Goal: Information Seeking & Learning: Find specific fact

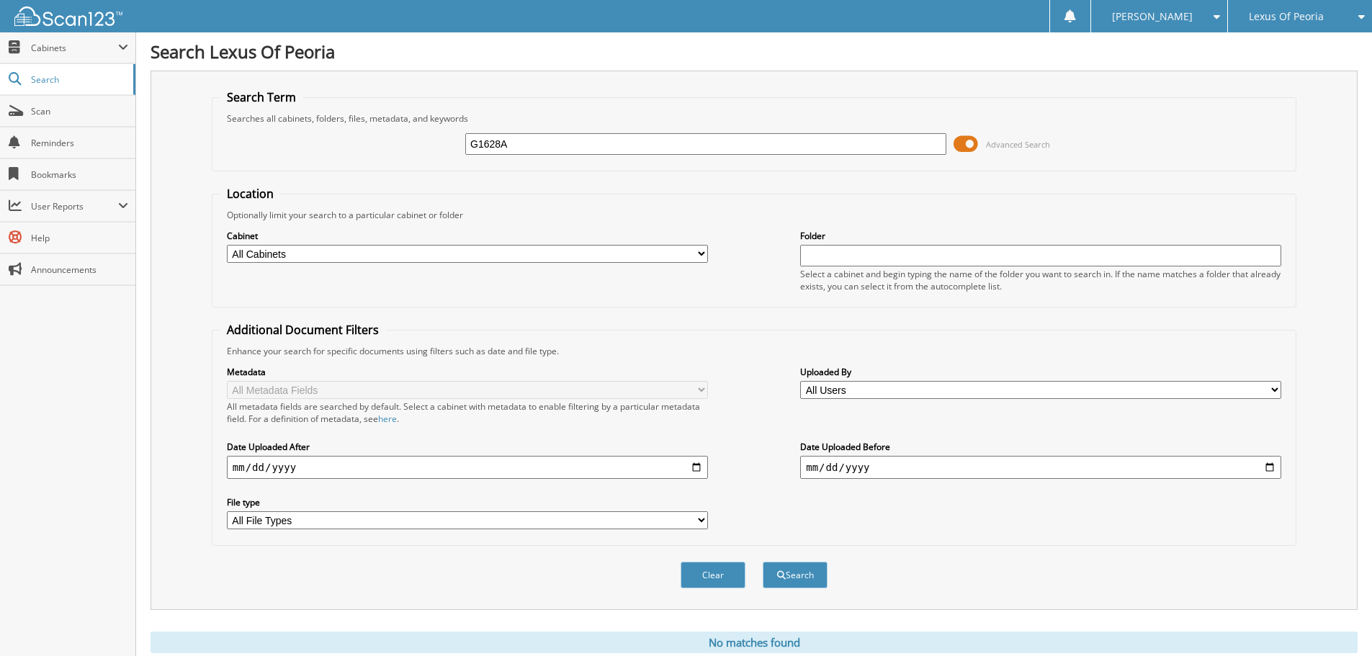
click at [1293, 12] on span "Lexus Of Peoria" at bounding box center [1286, 16] width 75 height 9
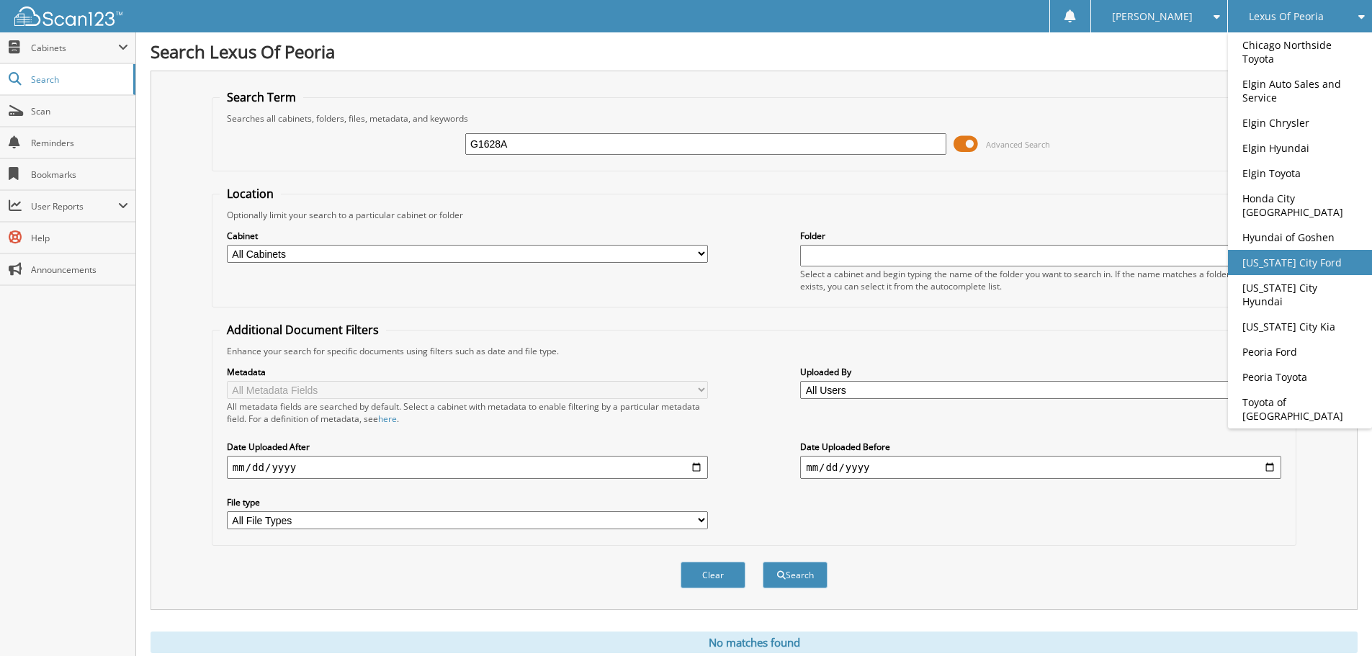
click at [1266, 253] on link "[US_STATE] City Ford" at bounding box center [1300, 262] width 144 height 25
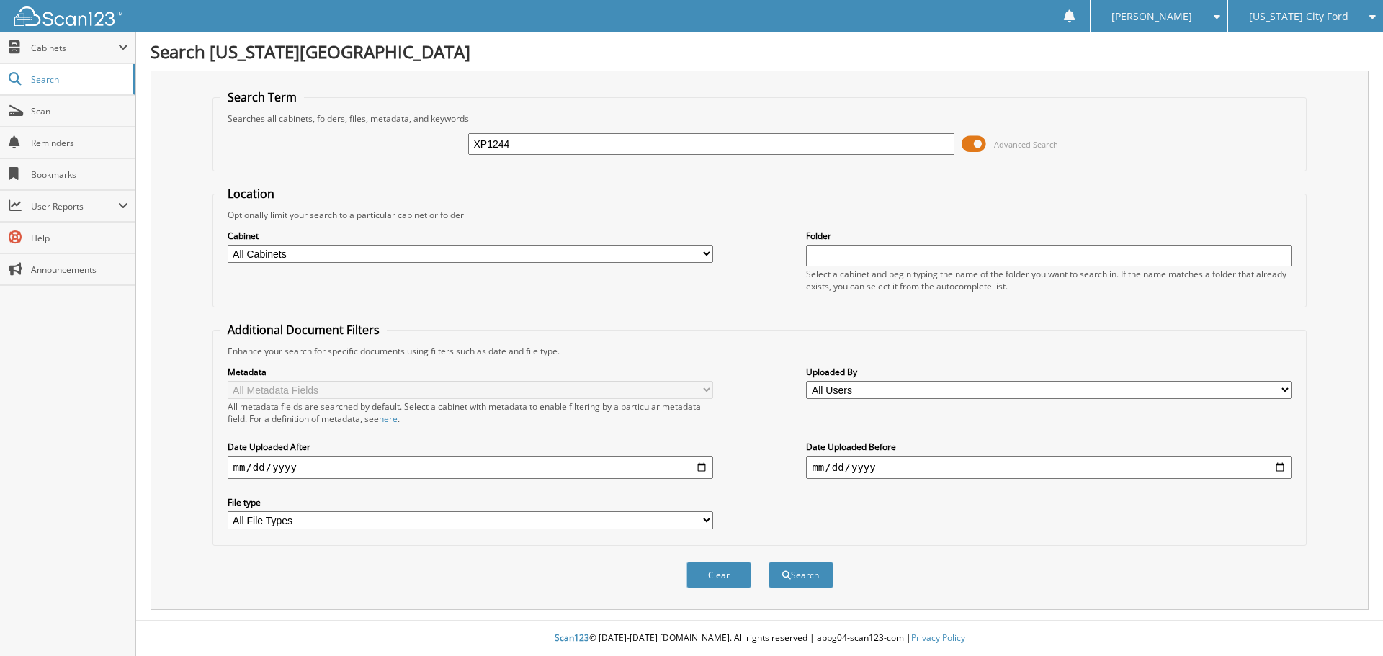
type input "XP1244"
click at [768, 562] on button "Search" at bounding box center [800, 575] width 65 height 27
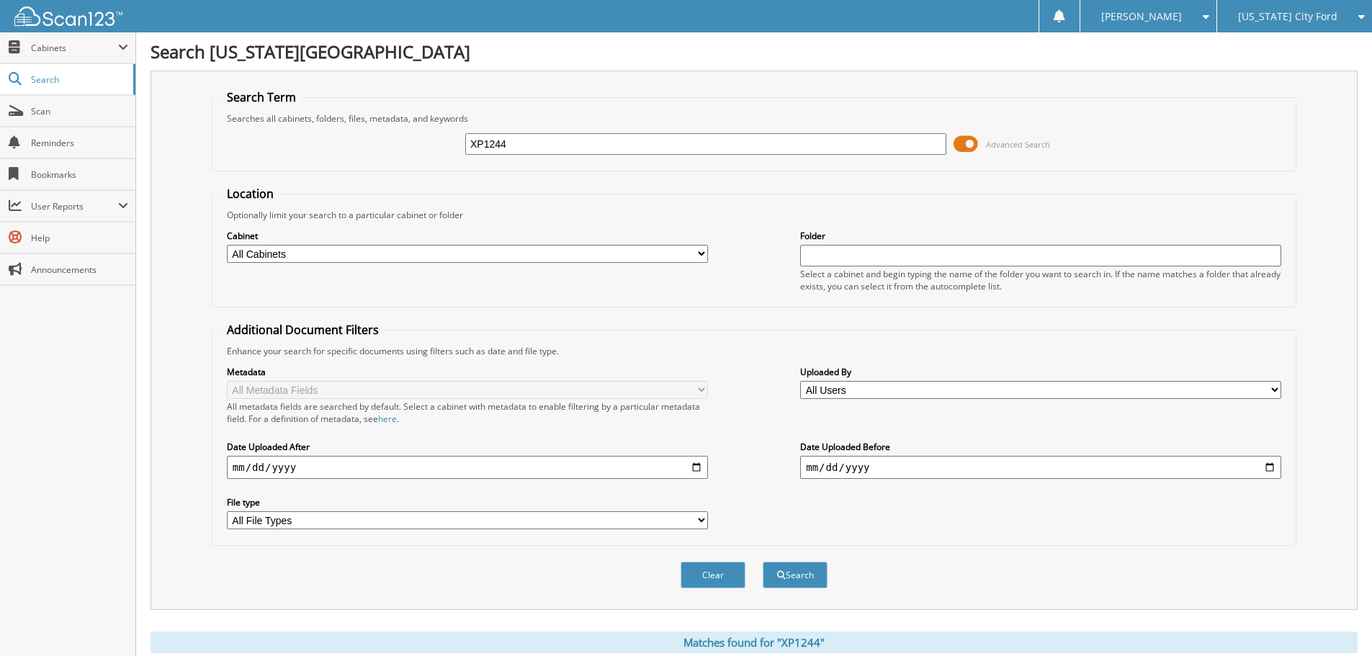
drag, startPoint x: 472, startPoint y: 149, endPoint x: 444, endPoint y: 135, distance: 30.6
click at [441, 143] on div "XP1244 Advanced Search" at bounding box center [754, 144] width 1069 height 39
type input "DMF1335A"
click at [763, 562] on button "Search" at bounding box center [795, 575] width 65 height 27
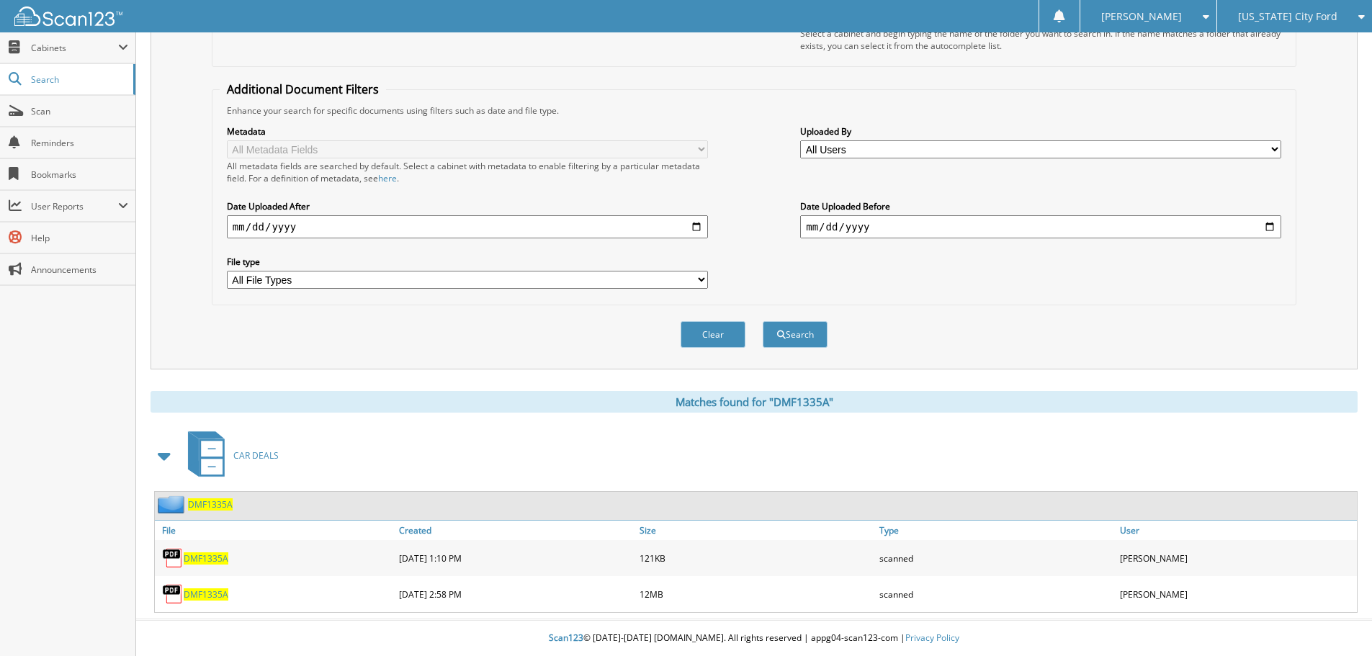
click at [642, 364] on div "Search Term Searches all cabinets, folders, files, metadata, and keywords DMF13…" at bounding box center [753, 99] width 1207 height 539
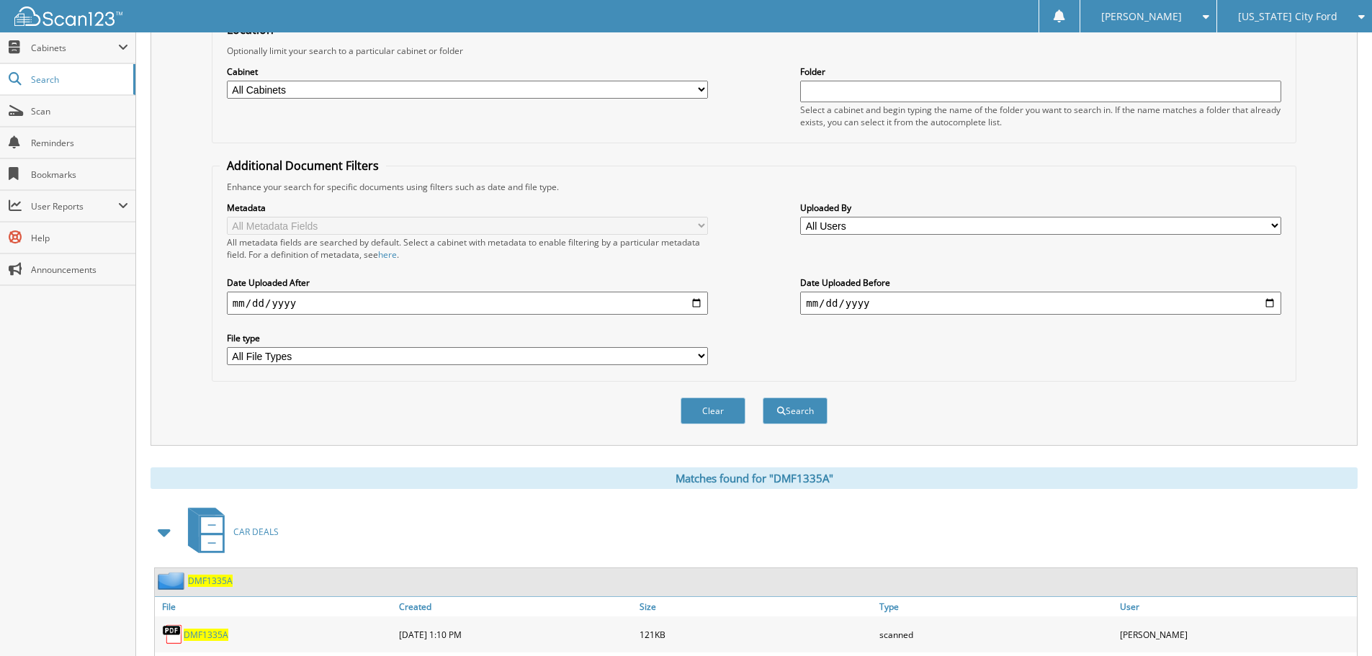
scroll to position [0, 0]
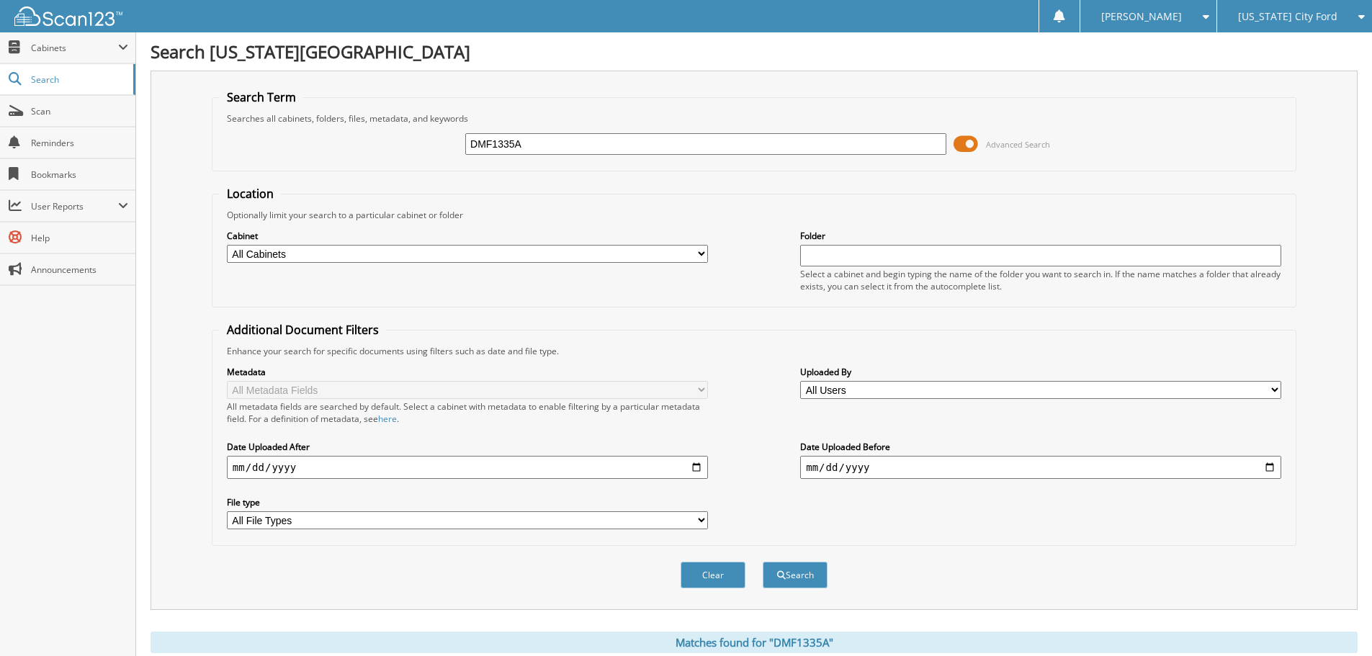
drag, startPoint x: 541, startPoint y: 138, endPoint x: 405, endPoint y: 135, distance: 135.4
click at [406, 135] on div "DMF1335A Advanced Search" at bounding box center [754, 144] width 1069 height 39
type input "P1125A"
click at [763, 562] on button "Search" at bounding box center [795, 575] width 65 height 27
drag, startPoint x: 472, startPoint y: 148, endPoint x: 459, endPoint y: 146, distance: 12.4
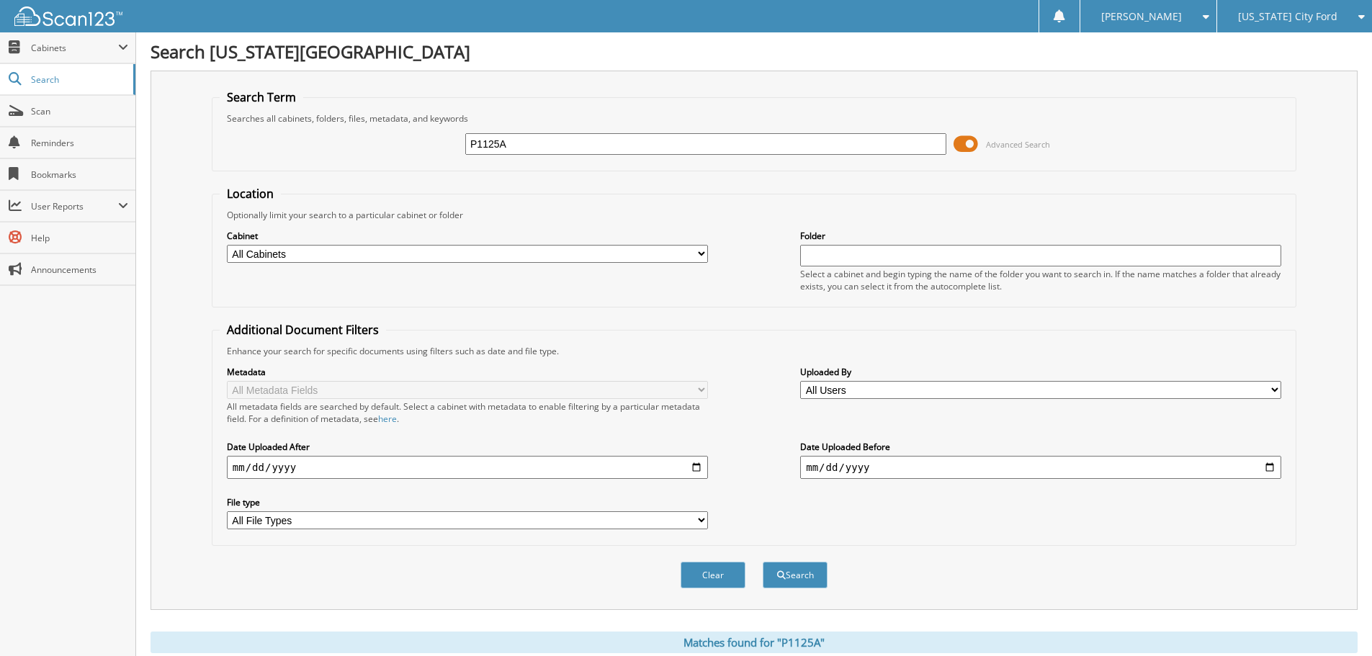
click at [459, 147] on div "P1125A Advanced Search" at bounding box center [754, 144] width 1069 height 39
type input "MF1007A"
click at [763, 562] on button "Search" at bounding box center [795, 575] width 65 height 27
drag, startPoint x: 462, startPoint y: 146, endPoint x: 435, endPoint y: 139, distance: 27.6
click at [435, 139] on div "MF1007A Advanced Search" at bounding box center [754, 144] width 1069 height 39
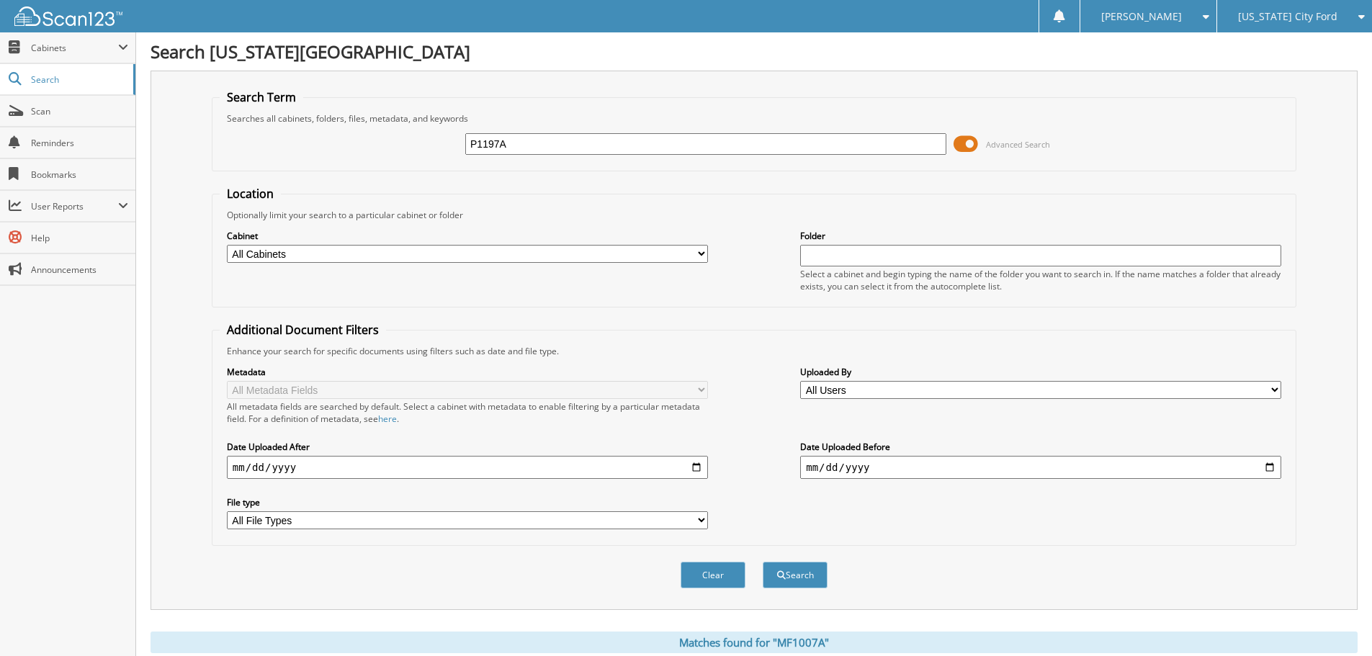
type input "P1197A"
click at [763, 562] on button "Search" at bounding box center [795, 575] width 65 height 27
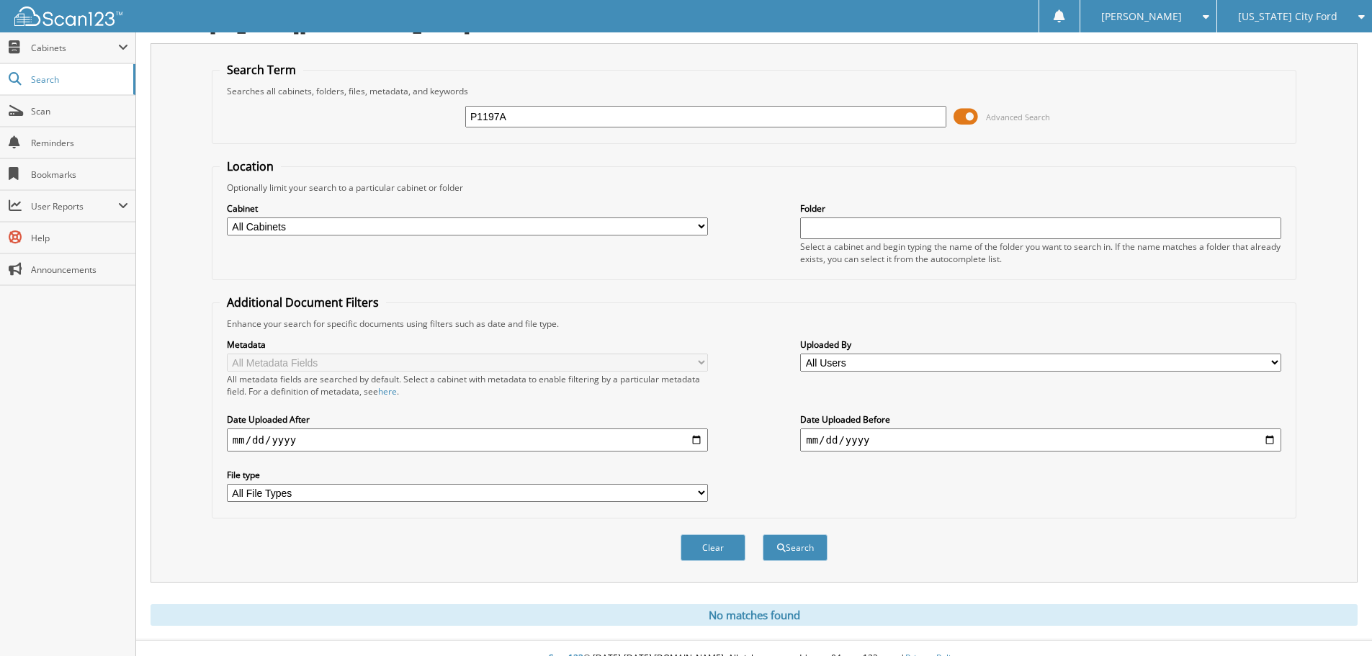
scroll to position [48, 0]
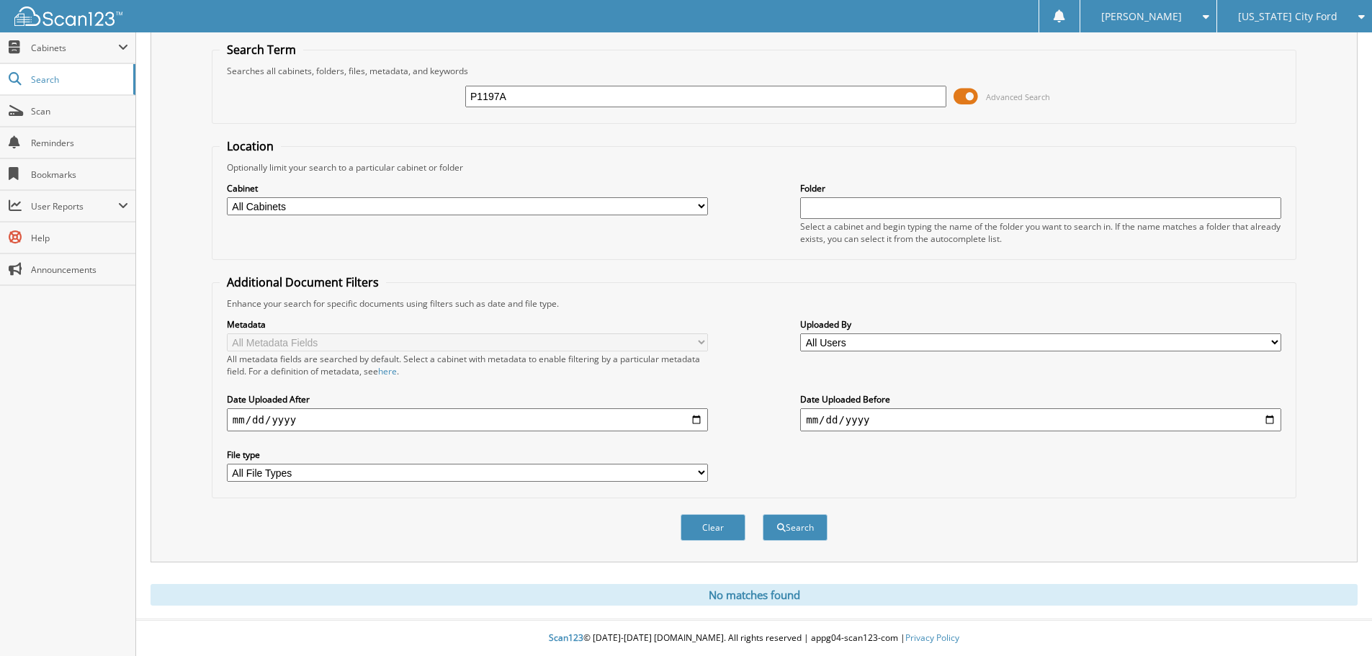
drag, startPoint x: 513, startPoint y: 97, endPoint x: 495, endPoint y: 97, distance: 18.0
click at [495, 97] on input "P1197A" at bounding box center [705, 97] width 481 height 22
type input "P1195A"
click at [763, 514] on button "Search" at bounding box center [795, 527] width 65 height 27
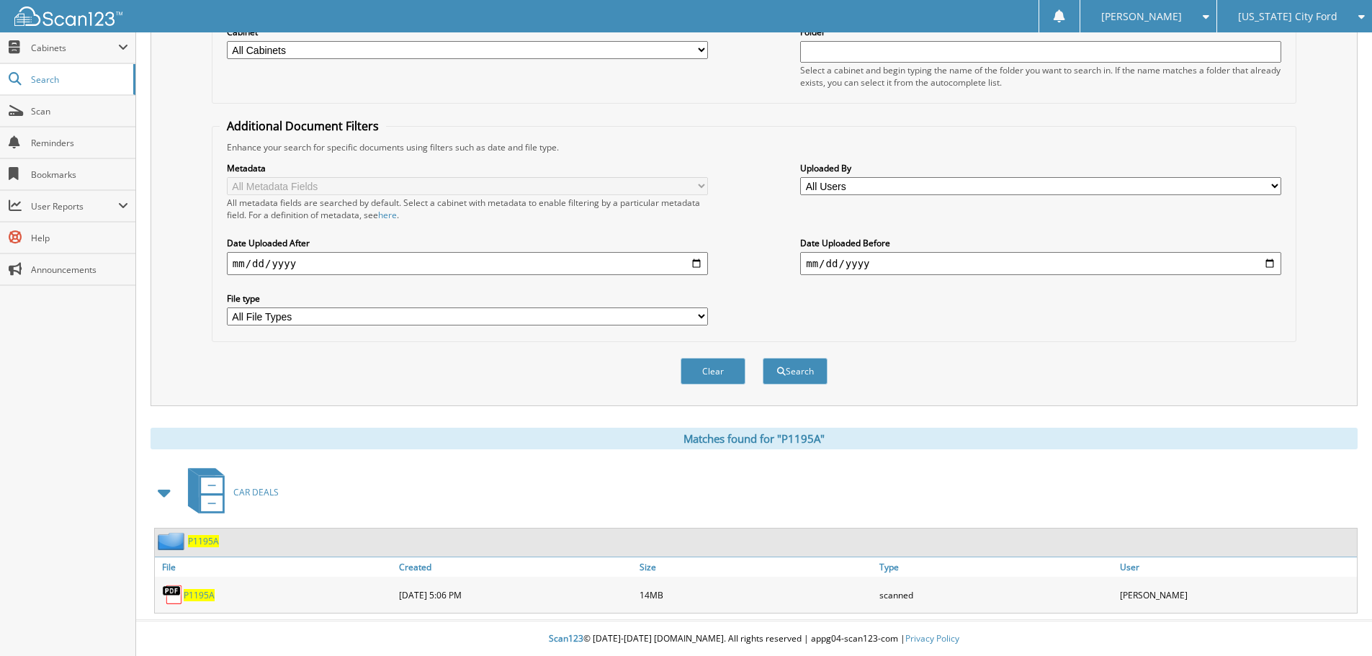
scroll to position [205, 0]
click at [201, 595] on span "P1195A" at bounding box center [199, 594] width 31 height 12
click at [1305, 9] on div "[US_STATE] City Ford" at bounding box center [1294, 16] width 140 height 32
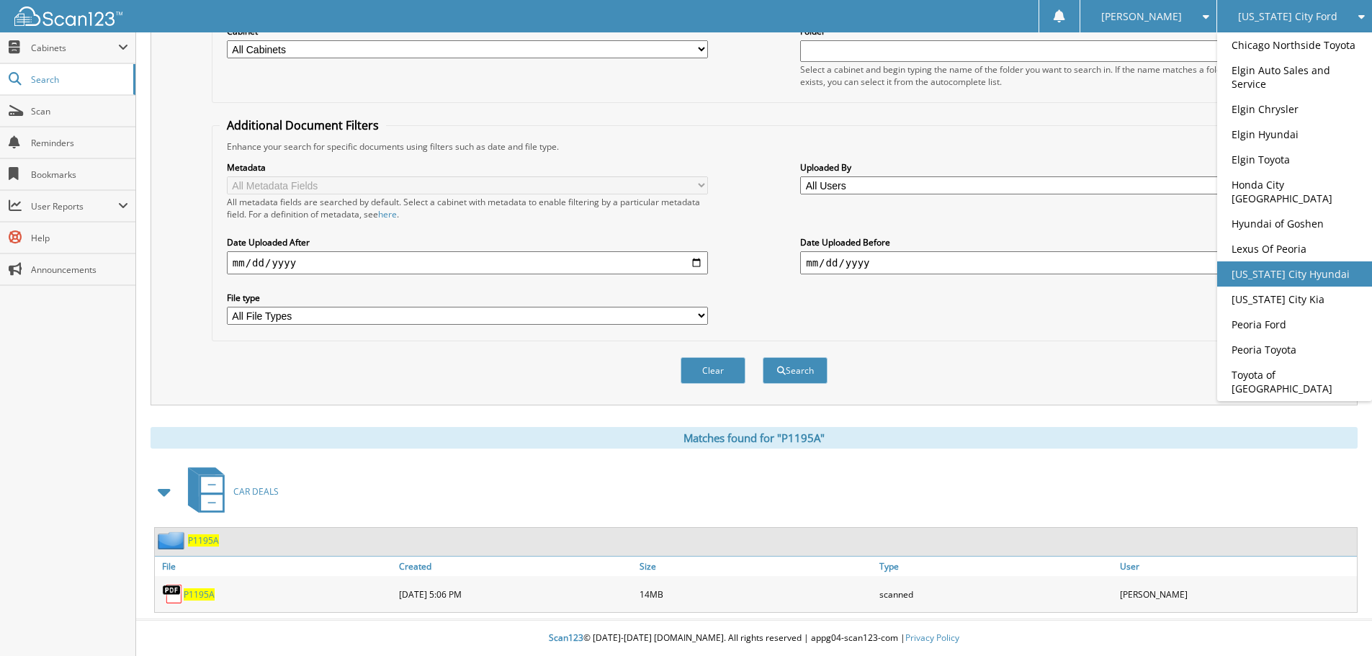
click at [1280, 275] on link "[US_STATE] City Hyundai" at bounding box center [1294, 273] width 155 height 25
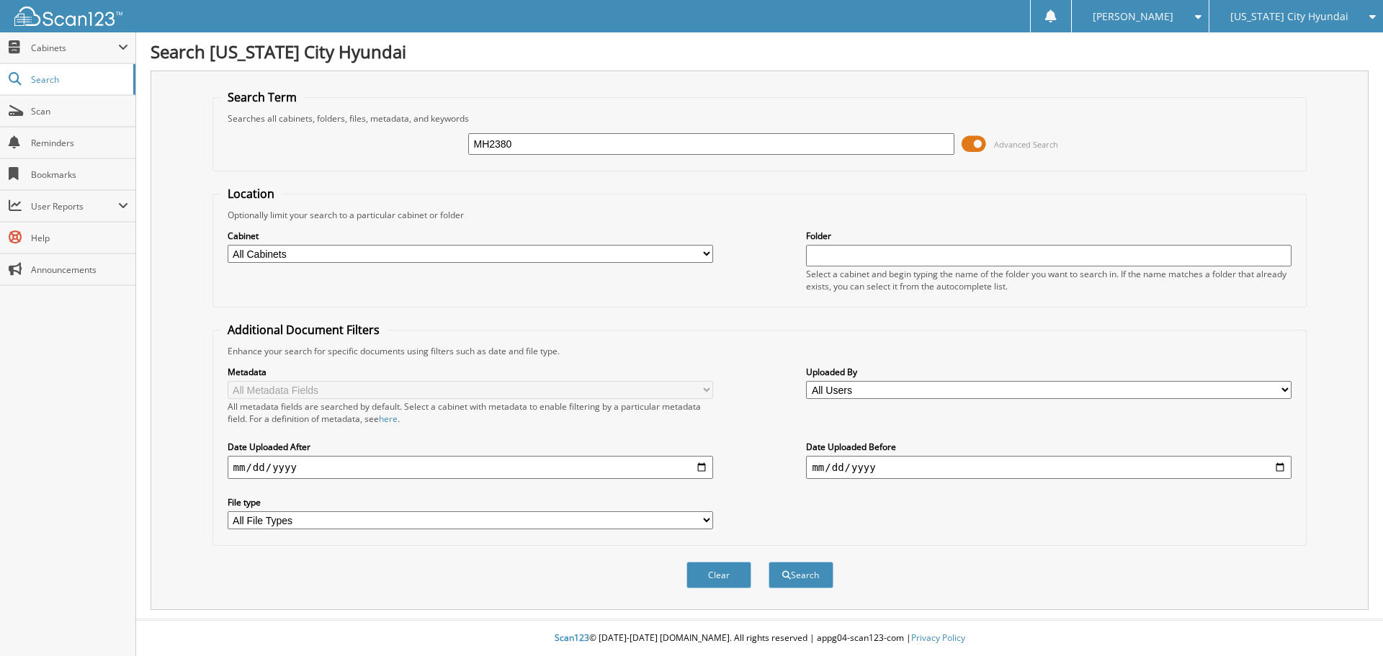
type input "MH2380"
click at [768, 562] on button "Search" at bounding box center [800, 575] width 65 height 27
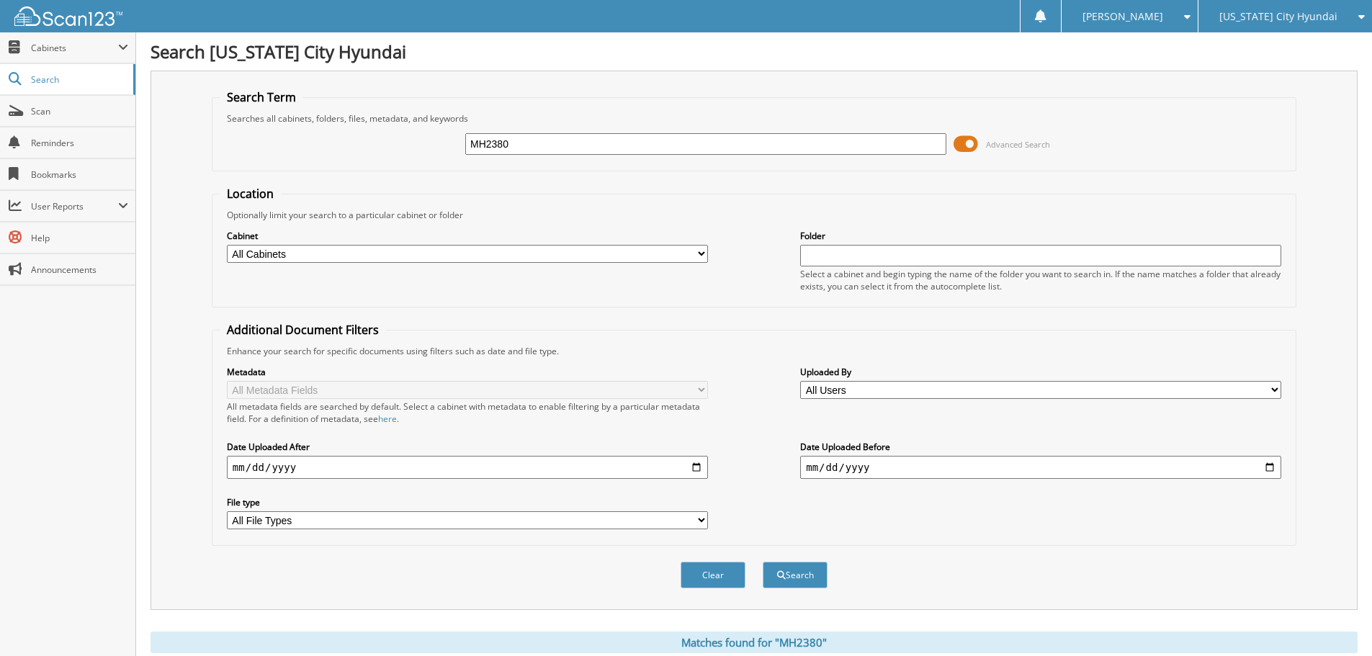
drag, startPoint x: 510, startPoint y: 140, endPoint x: 424, endPoint y: 127, distance: 86.7
click at [424, 130] on div "MH2380 Advanced Search" at bounding box center [754, 144] width 1069 height 39
type input "MH2348"
click at [763, 562] on button "Search" at bounding box center [795, 575] width 65 height 27
drag, startPoint x: 475, startPoint y: 154, endPoint x: 454, endPoint y: 143, distance: 23.8
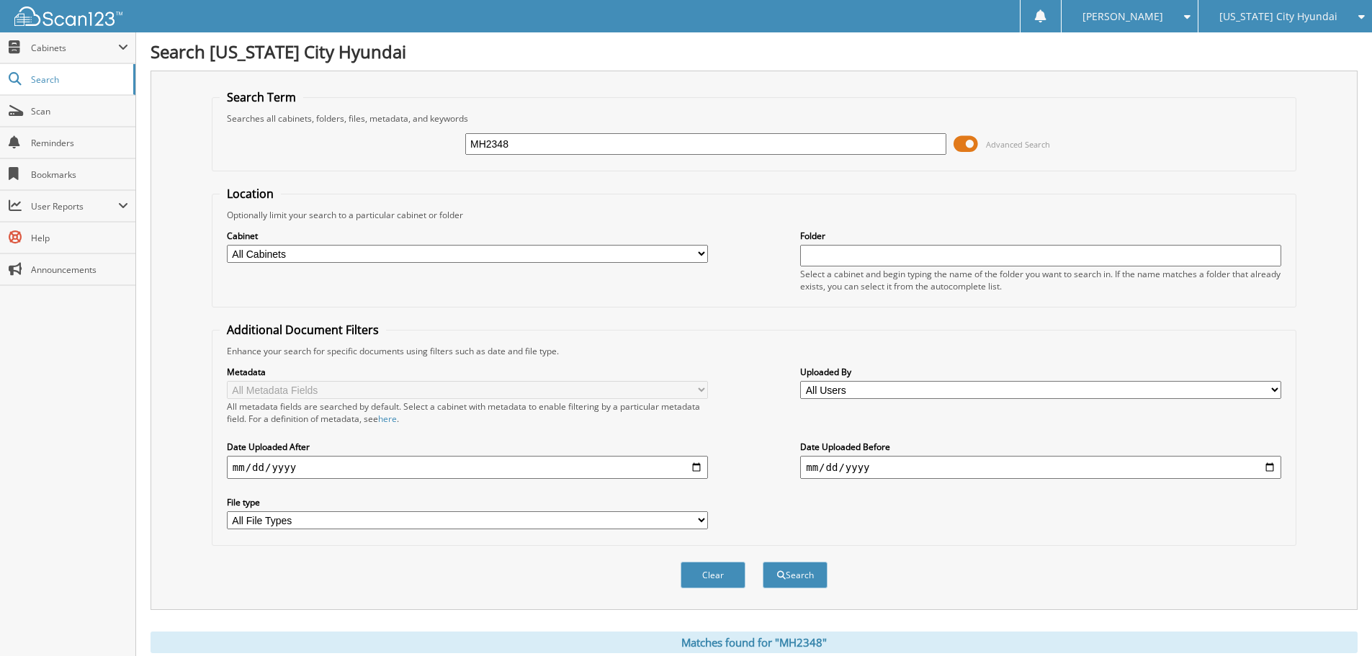
click at [454, 147] on div "MH2348 Advanced Search" at bounding box center [754, 144] width 1069 height 39
type input "MH2263"
click at [763, 562] on button "Search" at bounding box center [795, 575] width 65 height 27
drag, startPoint x: 495, startPoint y: 157, endPoint x: 434, endPoint y: 156, distance: 61.2
click at [434, 157] on div "MH2263 Advanced Search" at bounding box center [754, 144] width 1069 height 39
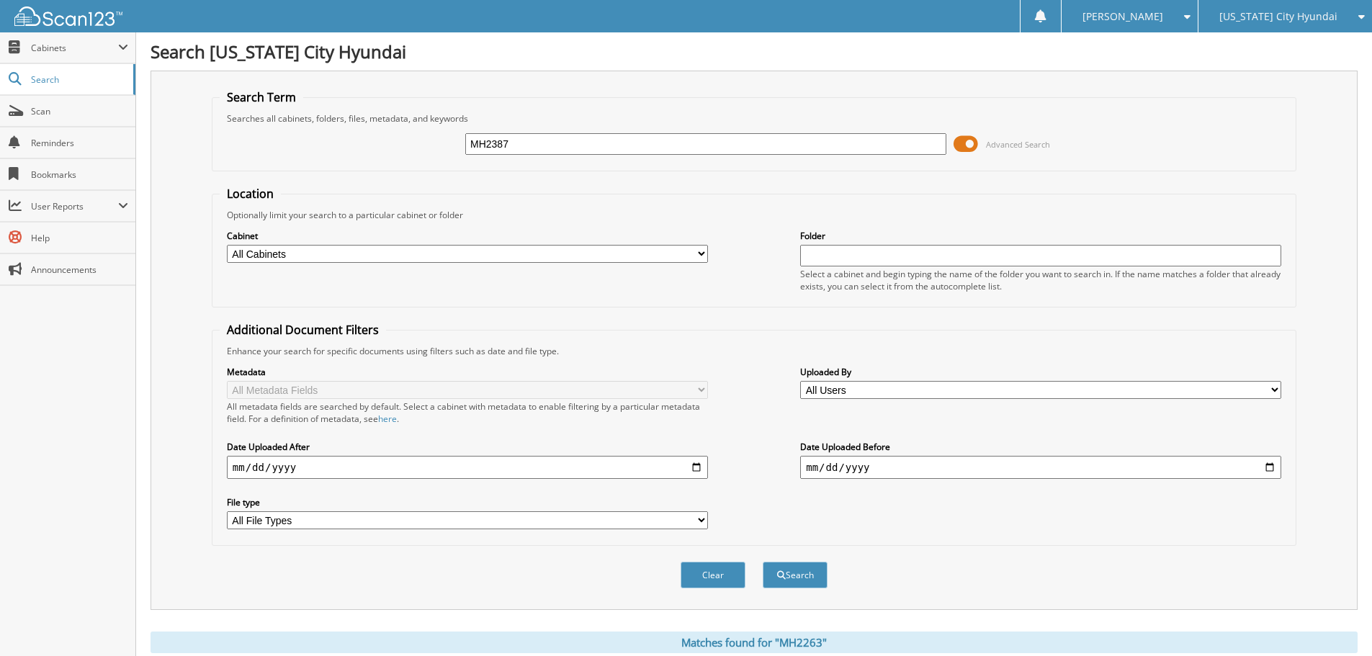
type input "MH2387"
click at [763, 562] on button "Search" at bounding box center [795, 575] width 65 height 27
drag, startPoint x: 530, startPoint y: 140, endPoint x: 446, endPoint y: 124, distance: 85.9
click at [443, 135] on div "MH2387 Advanced Search" at bounding box center [754, 144] width 1069 height 39
type input "RTMH1961A"
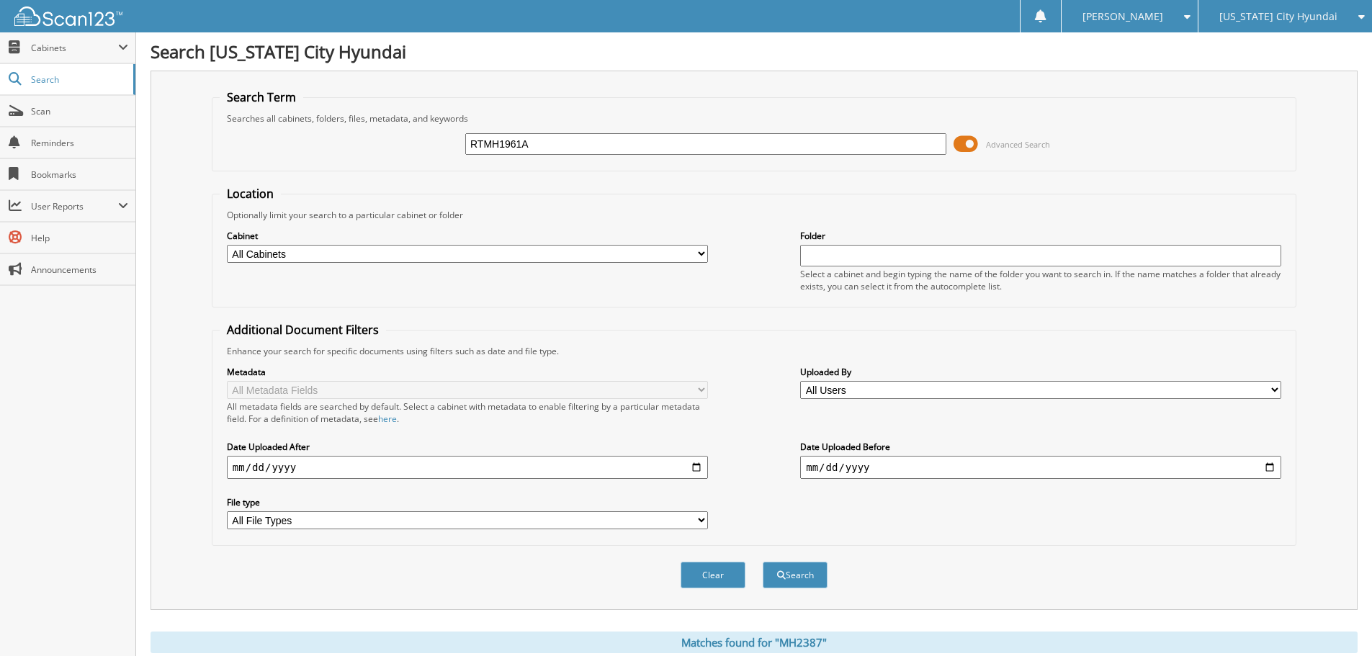
click at [763, 562] on button "Search" at bounding box center [795, 575] width 65 height 27
drag, startPoint x: 564, startPoint y: 138, endPoint x: 432, endPoint y: 138, distance: 131.8
click at [432, 138] on div "RTMH1961A Advanced Search" at bounding box center [754, 144] width 1069 height 39
type input "P40685"
click at [763, 562] on button "Search" at bounding box center [795, 575] width 65 height 27
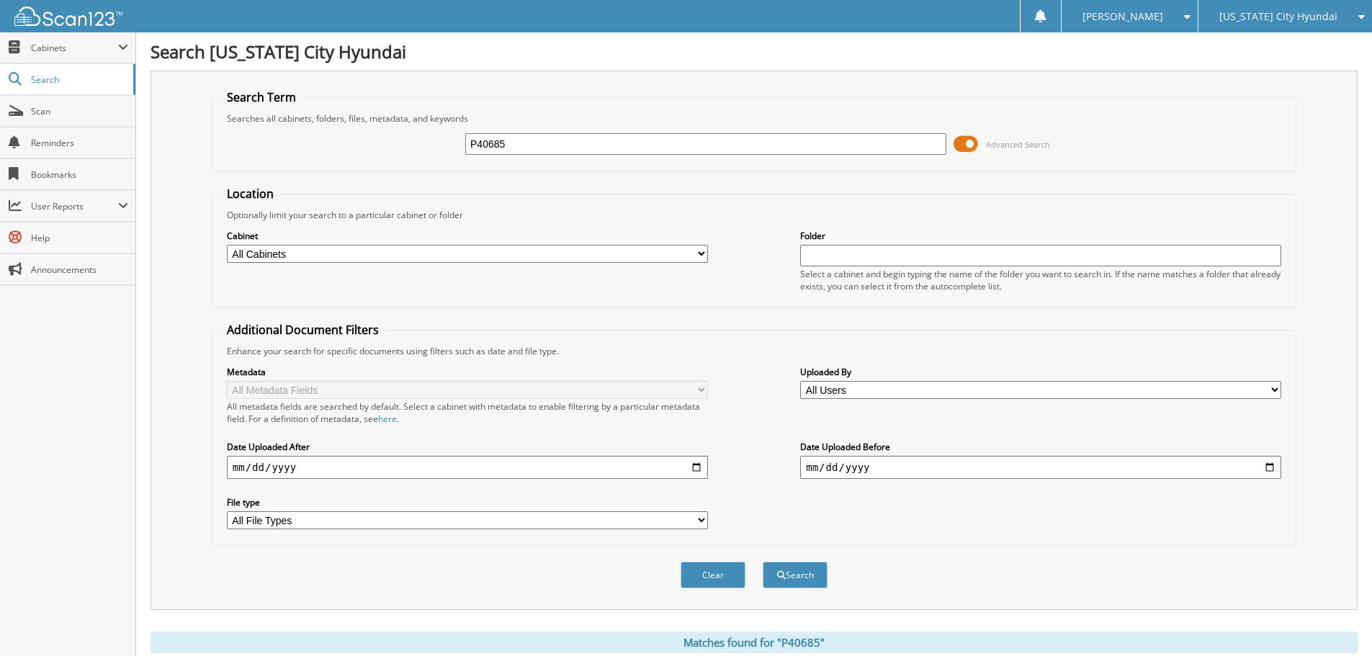
drag, startPoint x: 531, startPoint y: 143, endPoint x: 450, endPoint y: 148, distance: 80.8
click at [450, 148] on div "P40685 Advanced Search" at bounding box center [754, 144] width 1069 height 39
type input "MH2378A"
click at [763, 562] on button "Search" at bounding box center [795, 575] width 65 height 27
drag, startPoint x: 497, startPoint y: 148, endPoint x: 451, endPoint y: 143, distance: 46.4
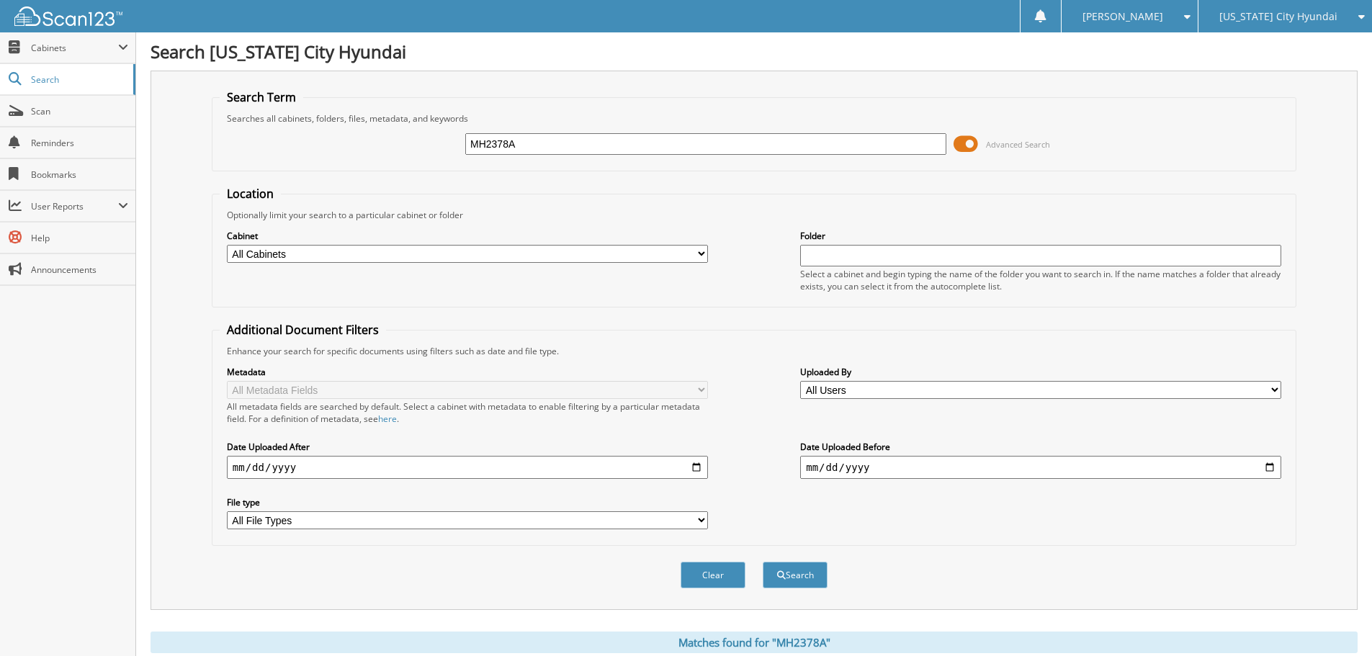
click at [449, 148] on div "MH2378A Advanced Search" at bounding box center [754, 144] width 1069 height 39
type input "MH2199A"
click at [763, 562] on button "Search" at bounding box center [795, 575] width 65 height 27
click at [448, 143] on div "MH2199A Advanced Search" at bounding box center [754, 144] width 1069 height 39
type input "P40680"
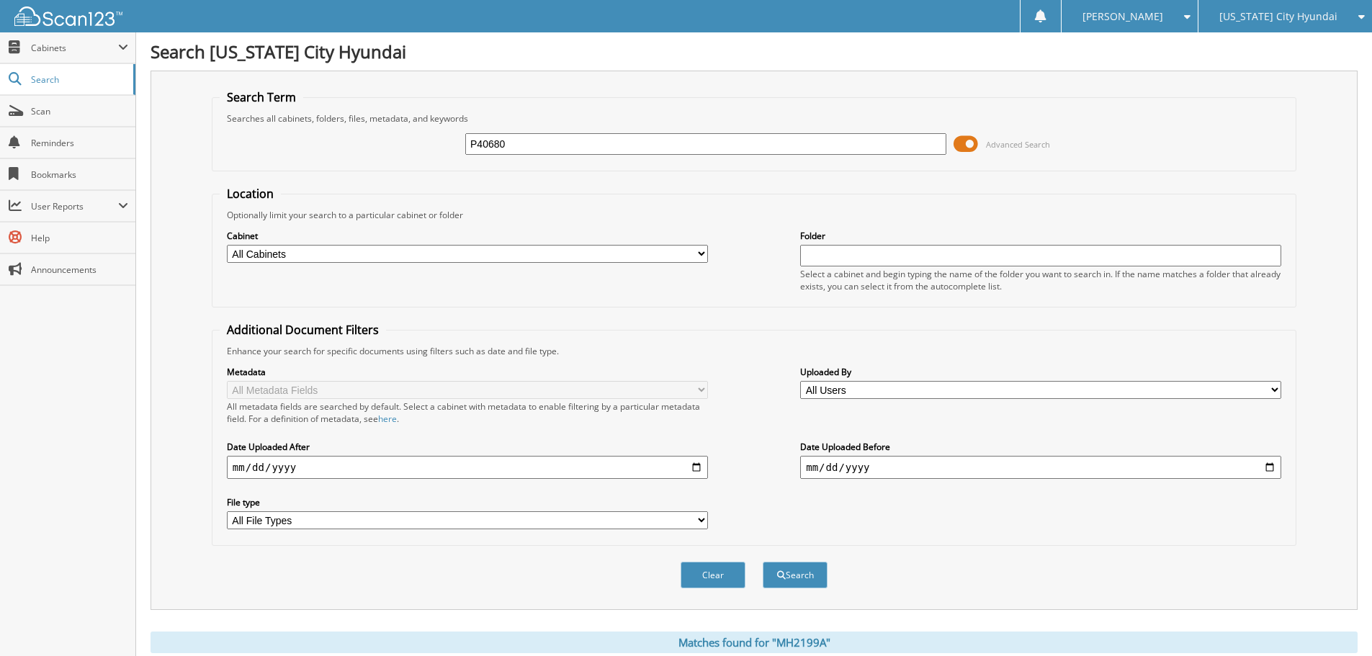
click at [763, 562] on button "Search" at bounding box center [795, 575] width 65 height 27
click at [1262, 14] on span "[US_STATE] City Hyundai" at bounding box center [1278, 16] width 118 height 9
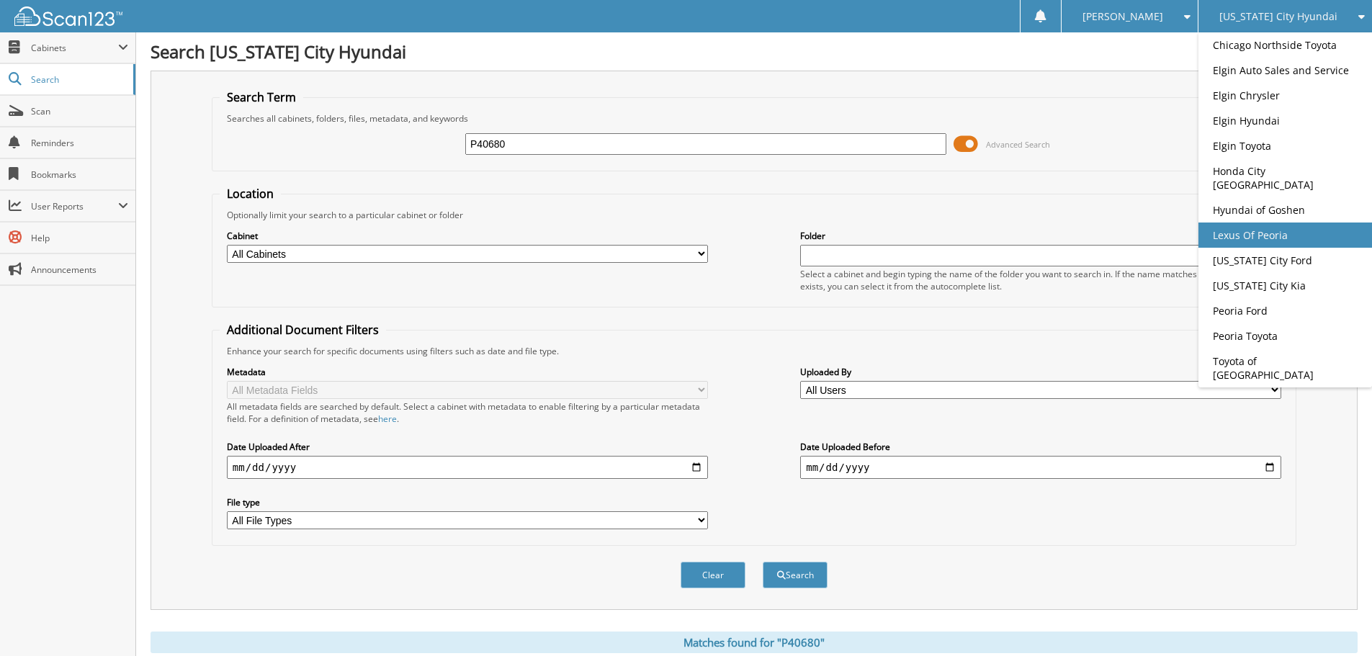
click at [1231, 228] on link "Lexus Of Peoria" at bounding box center [1285, 235] width 174 height 25
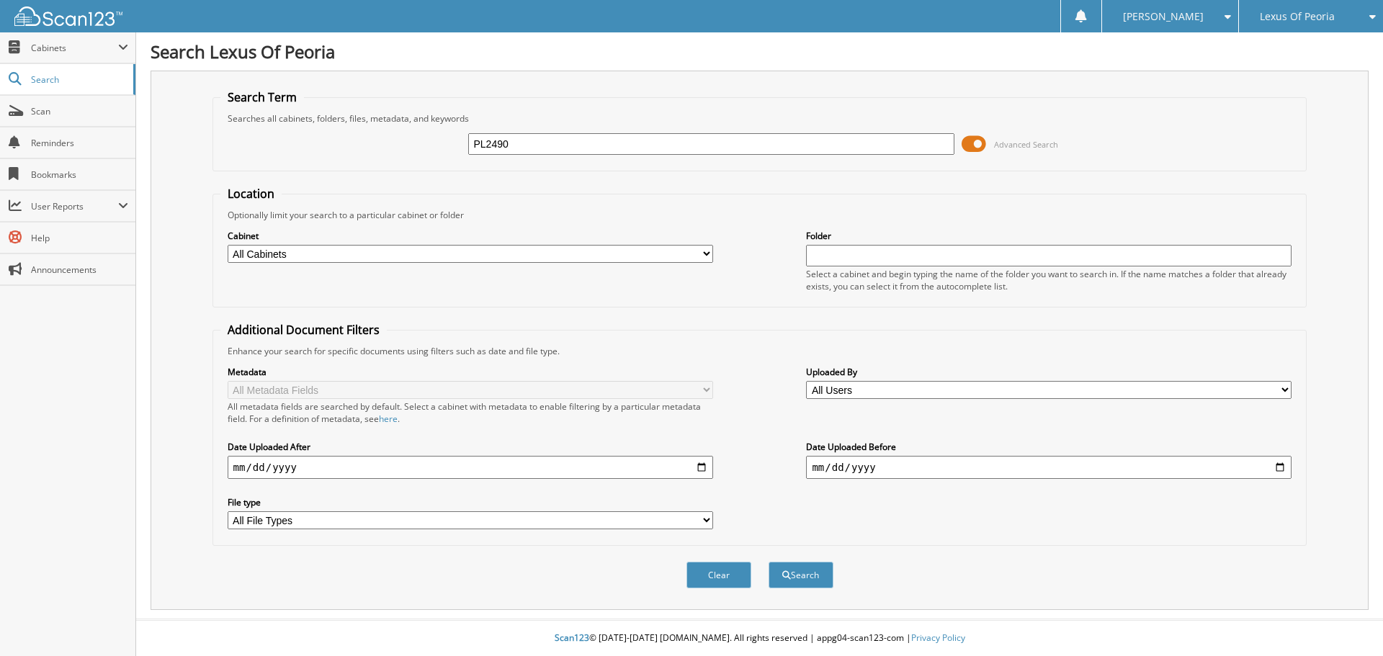
type input "PL2490"
click at [768, 562] on button "Search" at bounding box center [800, 575] width 65 height 27
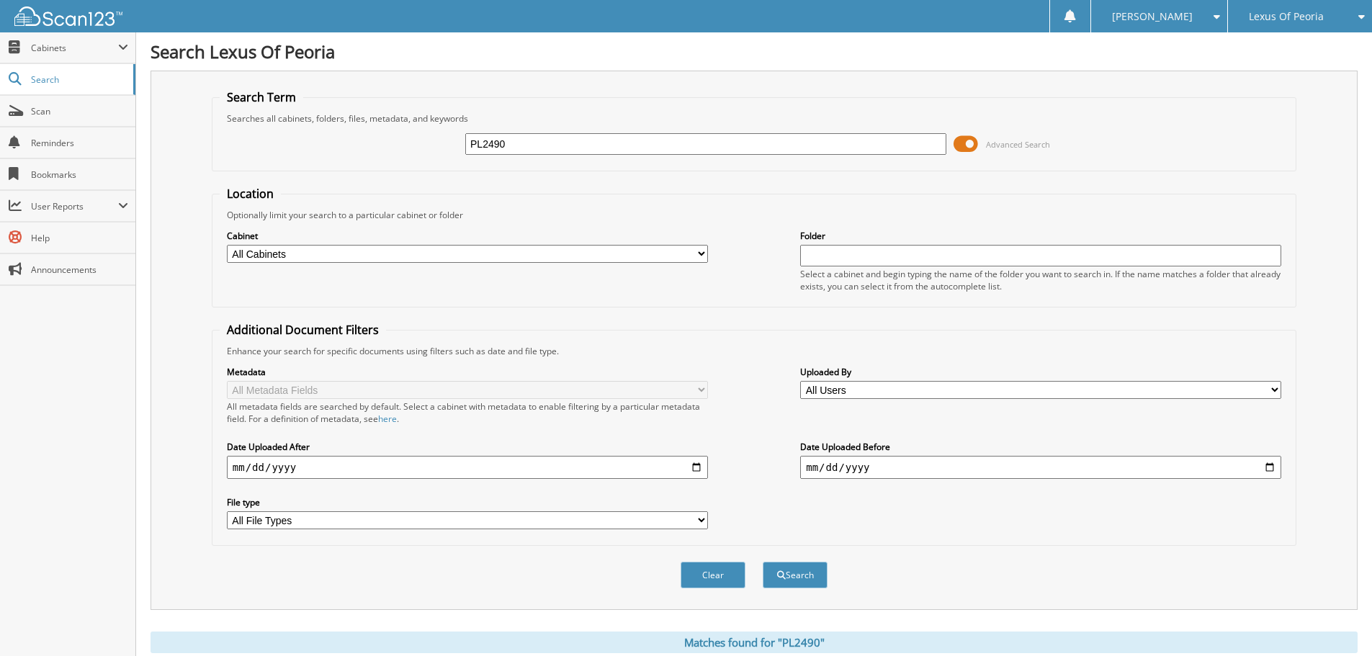
drag, startPoint x: 525, startPoint y: 143, endPoint x: 399, endPoint y: 149, distance: 126.2
click at [399, 149] on div "PL2490 Advanced Search" at bounding box center [754, 144] width 1069 height 39
type input "PL2530"
click at [763, 562] on button "Search" at bounding box center [795, 575] width 65 height 27
drag, startPoint x: 519, startPoint y: 148, endPoint x: 390, endPoint y: 143, distance: 129.7
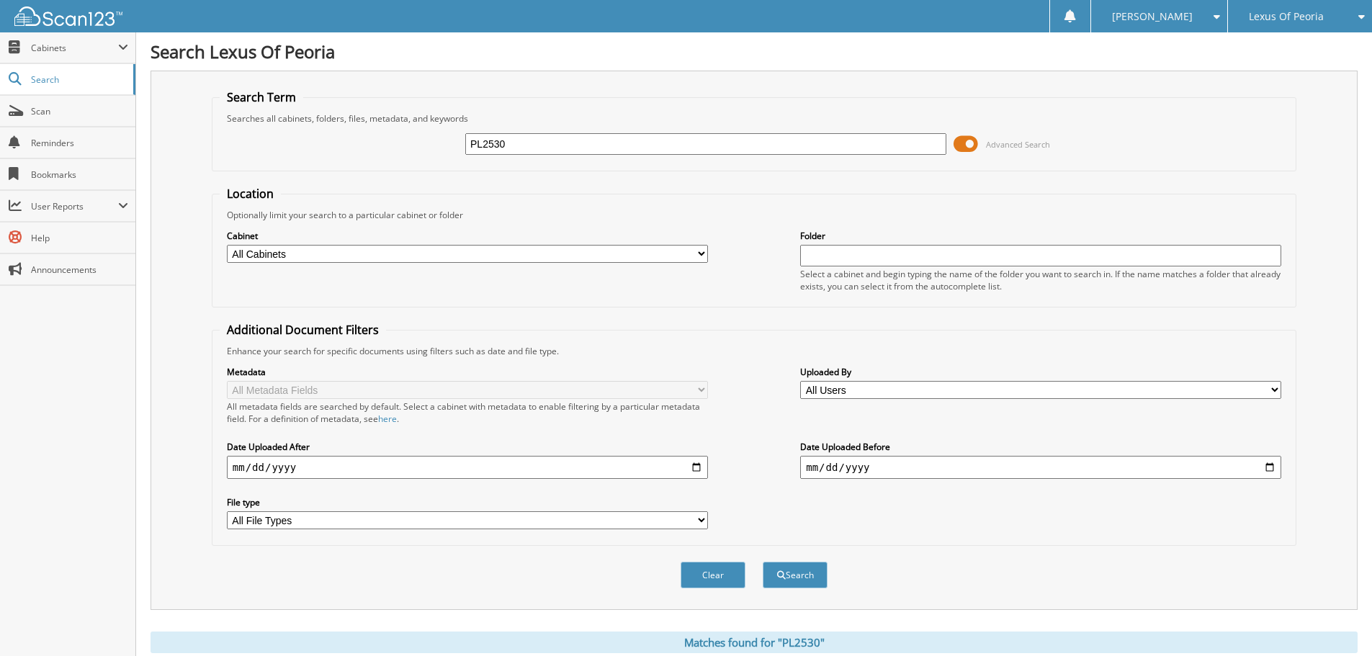
click at [390, 143] on div "PL2530 Advanced Search" at bounding box center [754, 144] width 1069 height 39
type input "PL2570"
click at [763, 562] on button "Search" at bounding box center [795, 575] width 65 height 27
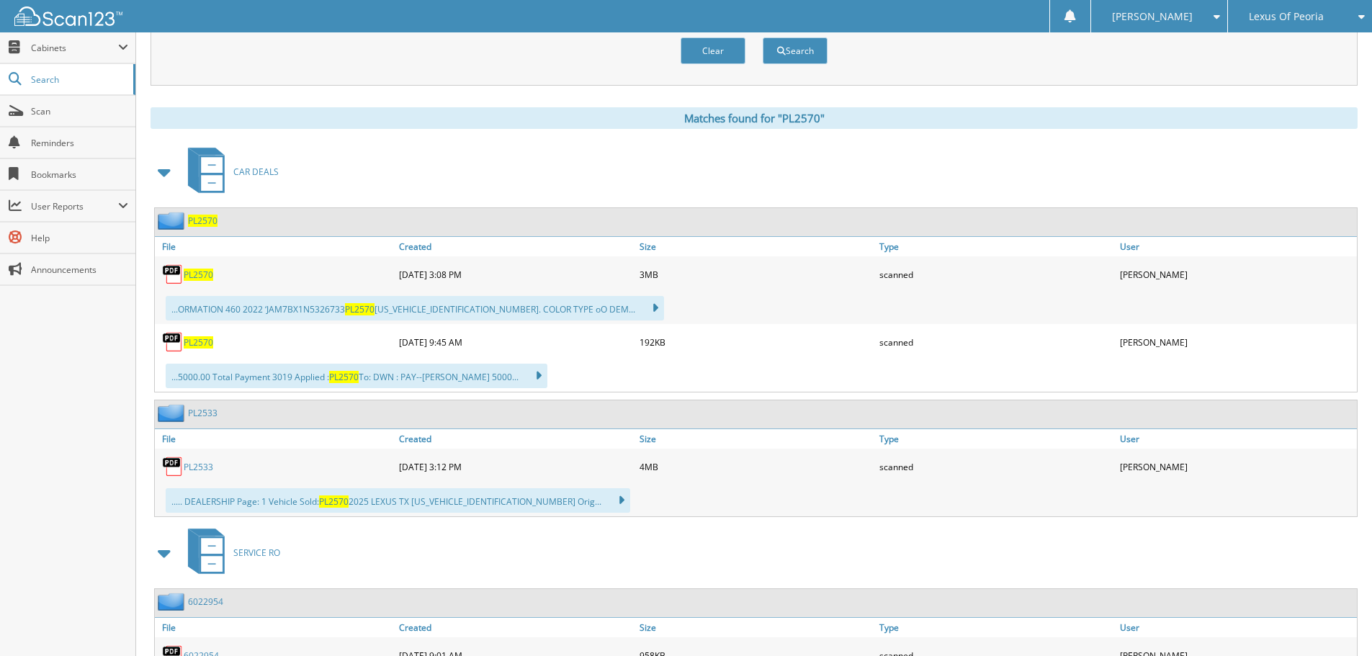
scroll to position [576, 0]
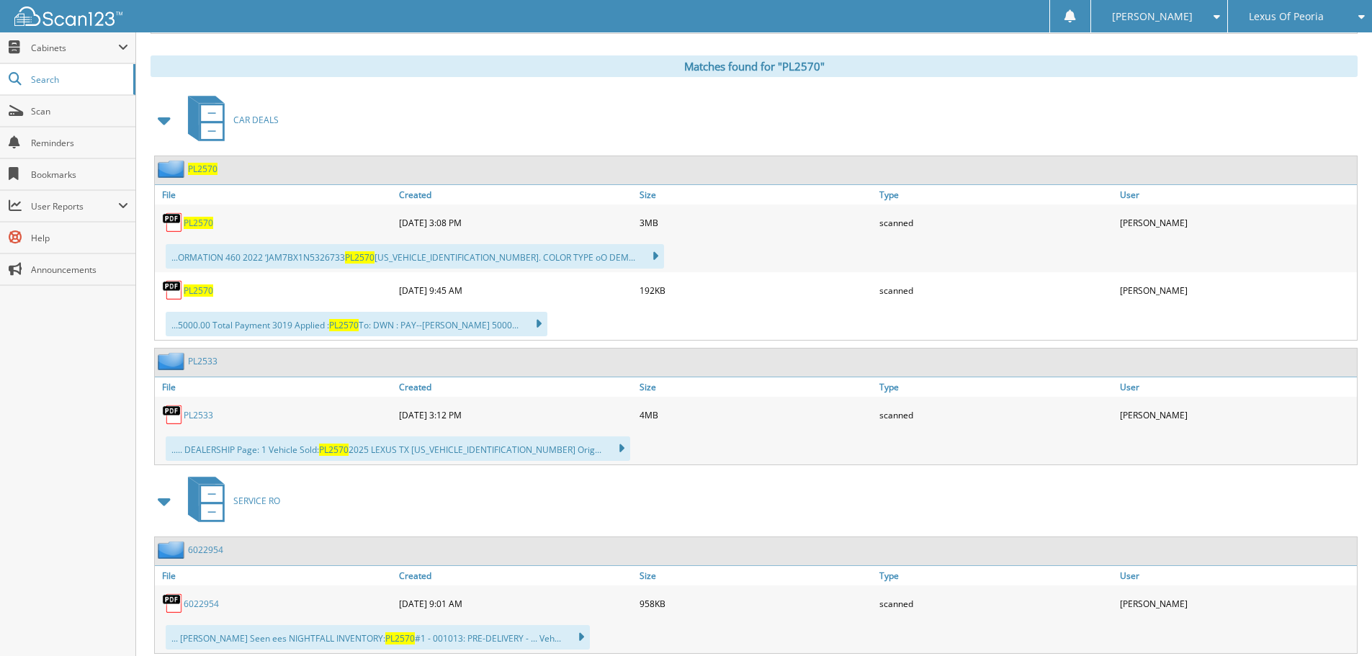
click at [192, 294] on span "PL2570" at bounding box center [199, 290] width 30 height 12
click at [197, 223] on span "PL2570" at bounding box center [199, 223] width 30 height 12
click at [198, 224] on span "PL2570" at bounding box center [199, 223] width 30 height 12
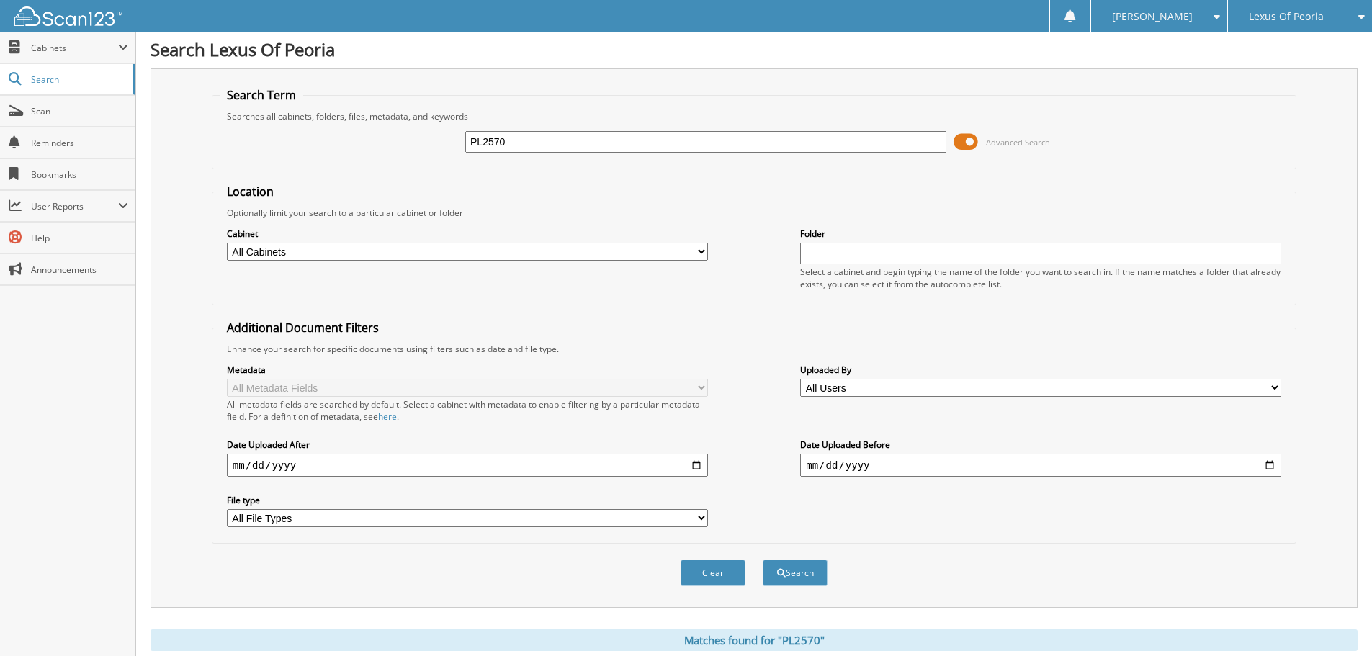
scroll to position [0, 0]
drag, startPoint x: 515, startPoint y: 141, endPoint x: 402, endPoint y: 117, distance: 115.7
click at [402, 118] on fieldset "Search Term Searches all cabinets, folders, files, metadata, and keywords PL257…" at bounding box center [754, 130] width 1084 height 82
type input "pl2553"
click at [763, 562] on button "Search" at bounding box center [795, 575] width 65 height 27
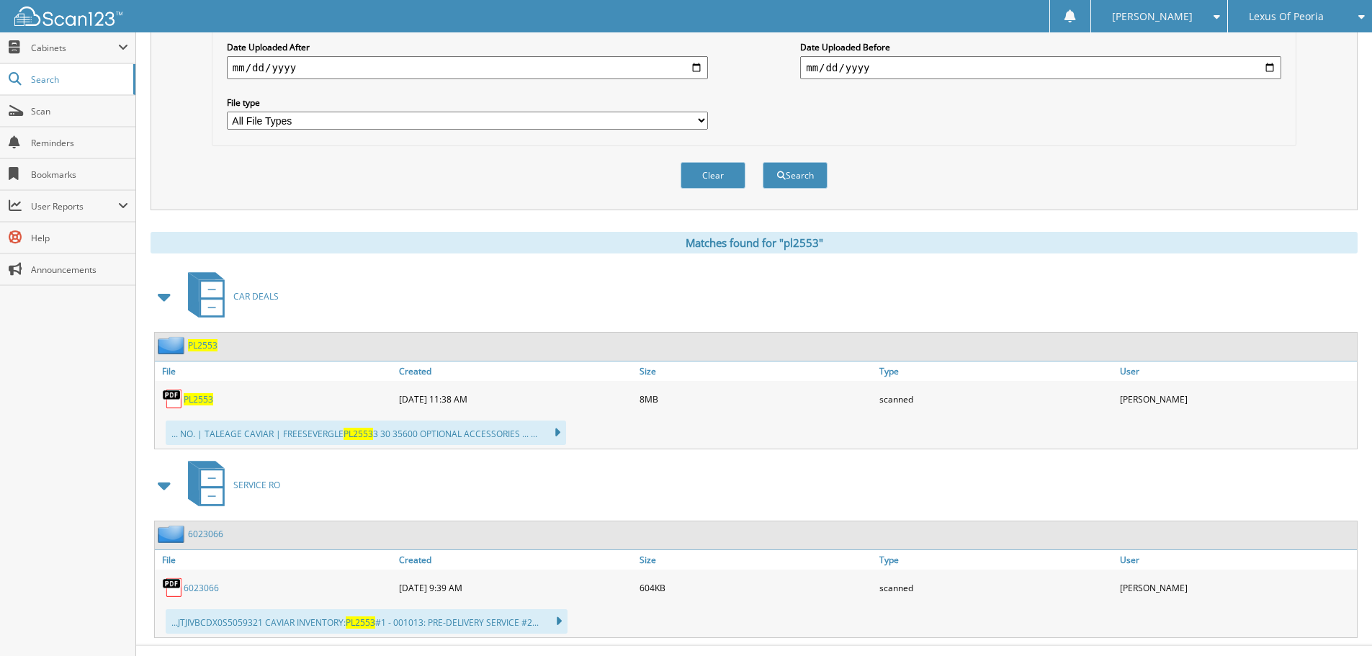
scroll to position [426, 0]
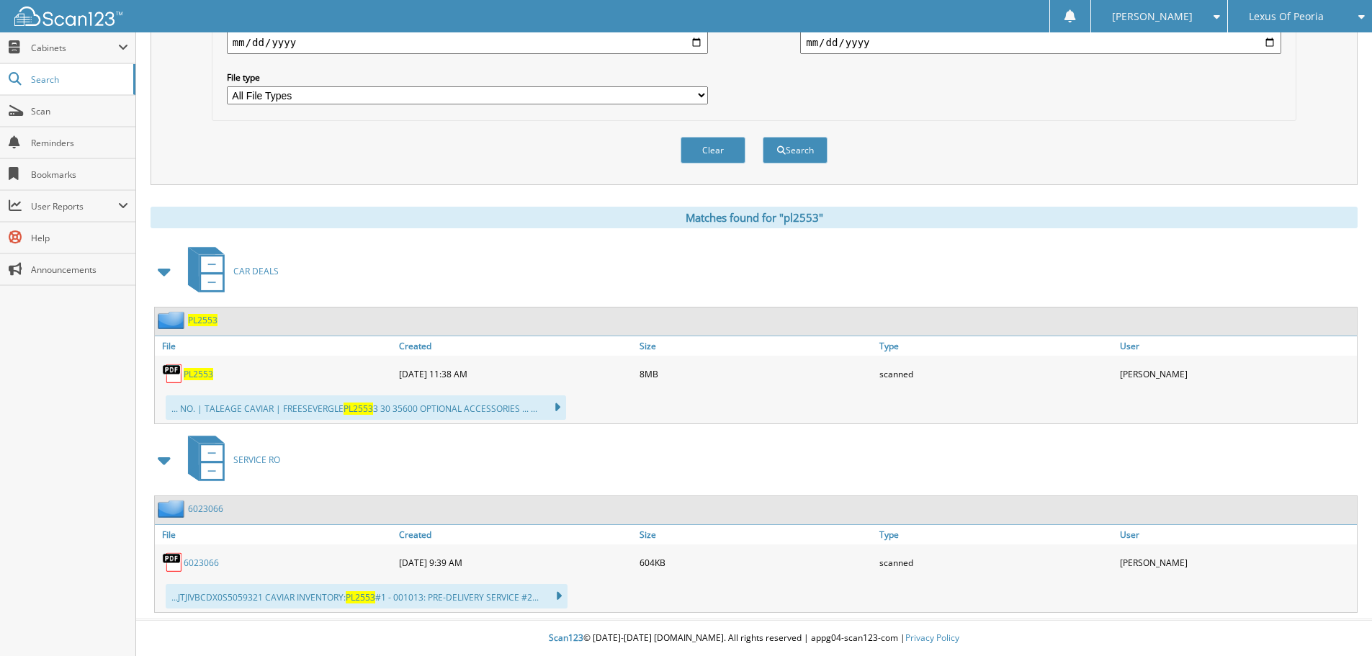
click at [199, 377] on span "PL2553" at bounding box center [199, 374] width 30 height 12
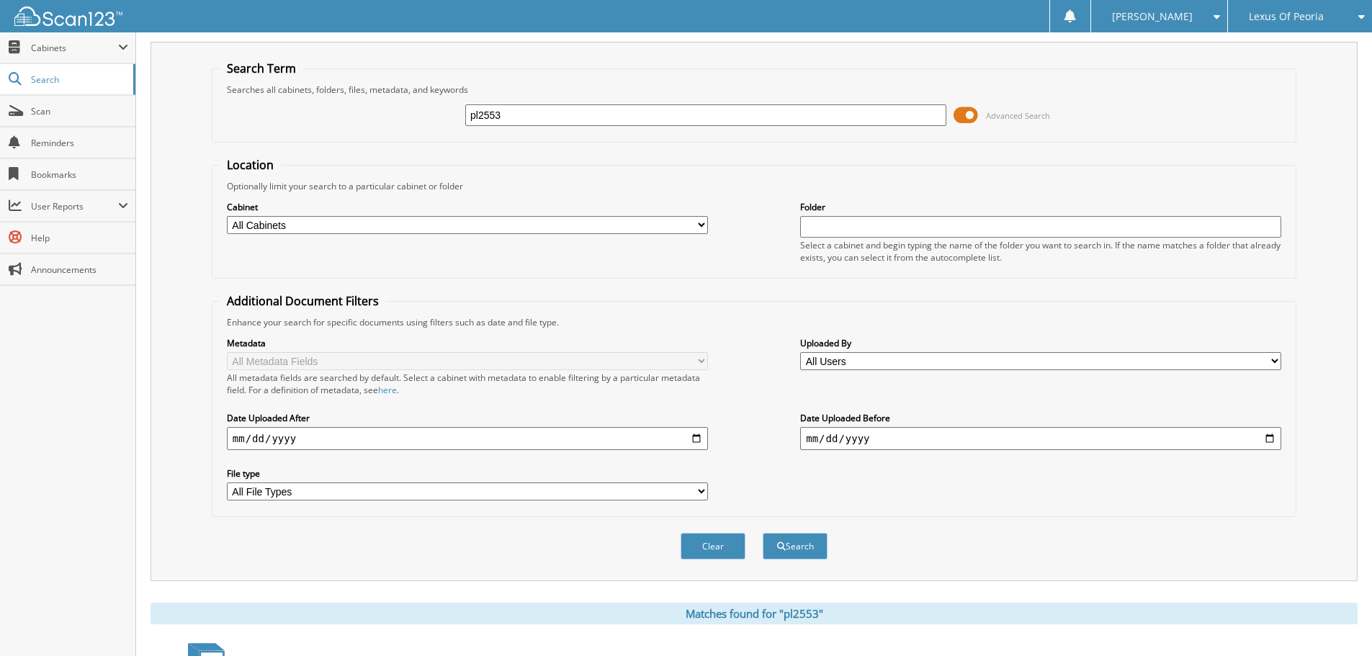
scroll to position [0, 0]
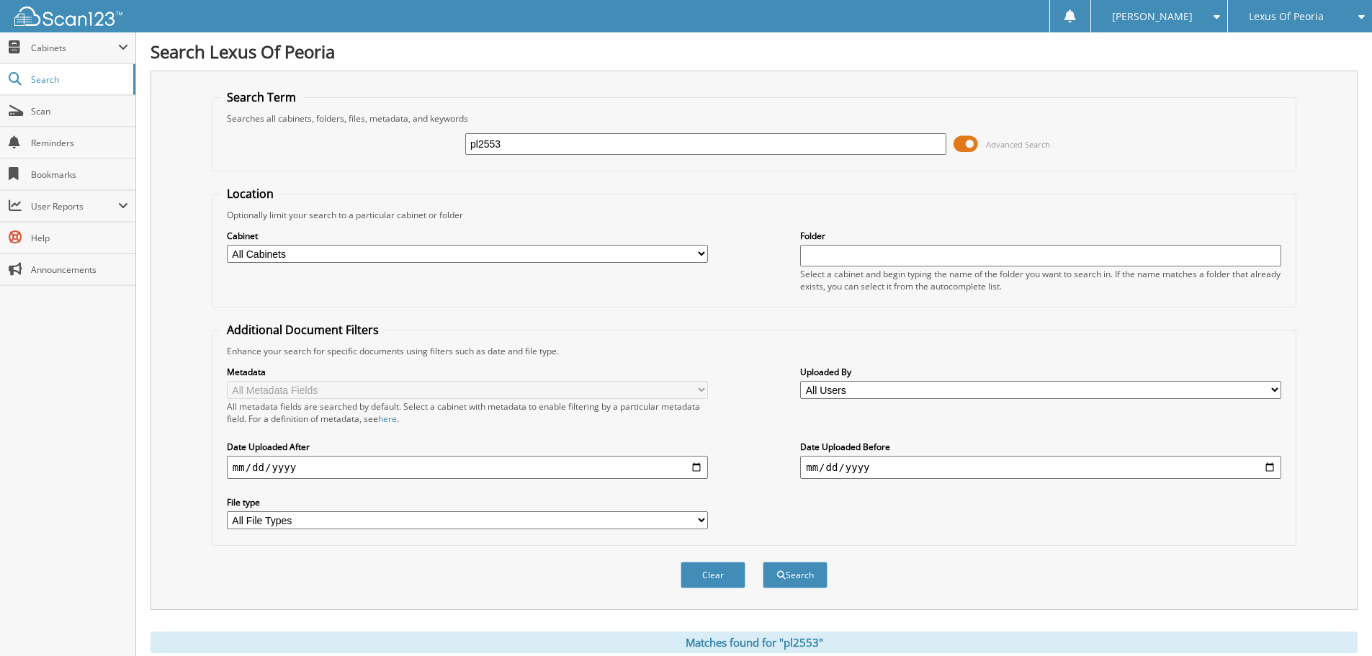
drag, startPoint x: 532, startPoint y: 142, endPoint x: 423, endPoint y: 143, distance: 108.7
click at [423, 143] on div "pl2553 Advanced Search" at bounding box center [754, 144] width 1069 height 39
type input "PL2579A"
click at [763, 562] on button "Search" at bounding box center [795, 575] width 65 height 27
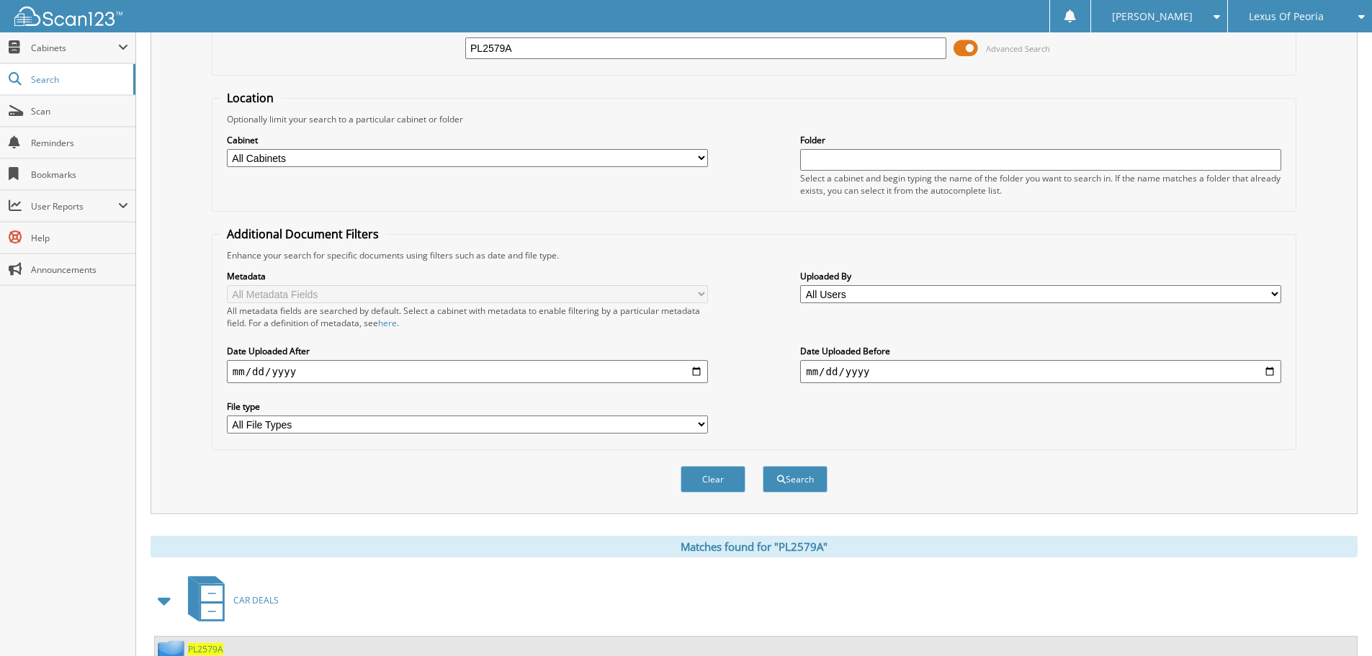
scroll to position [354, 0]
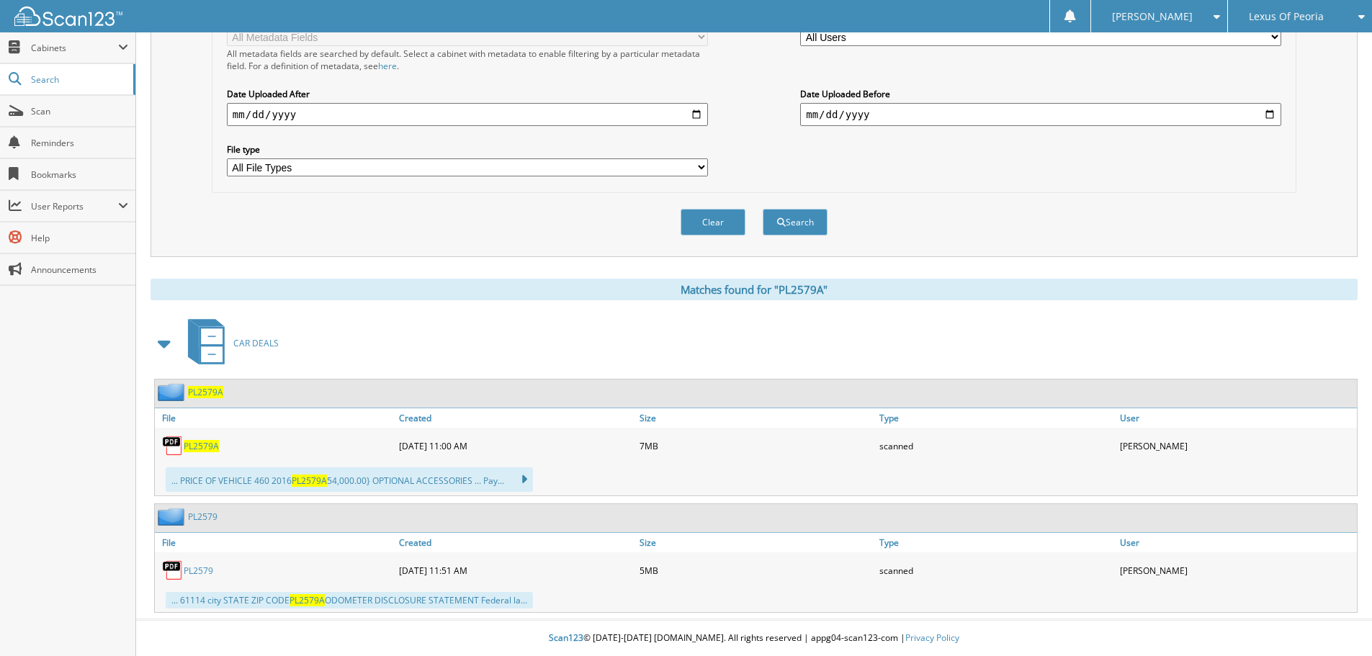
click at [205, 446] on span "PL2579A" at bounding box center [201, 446] width 35 height 12
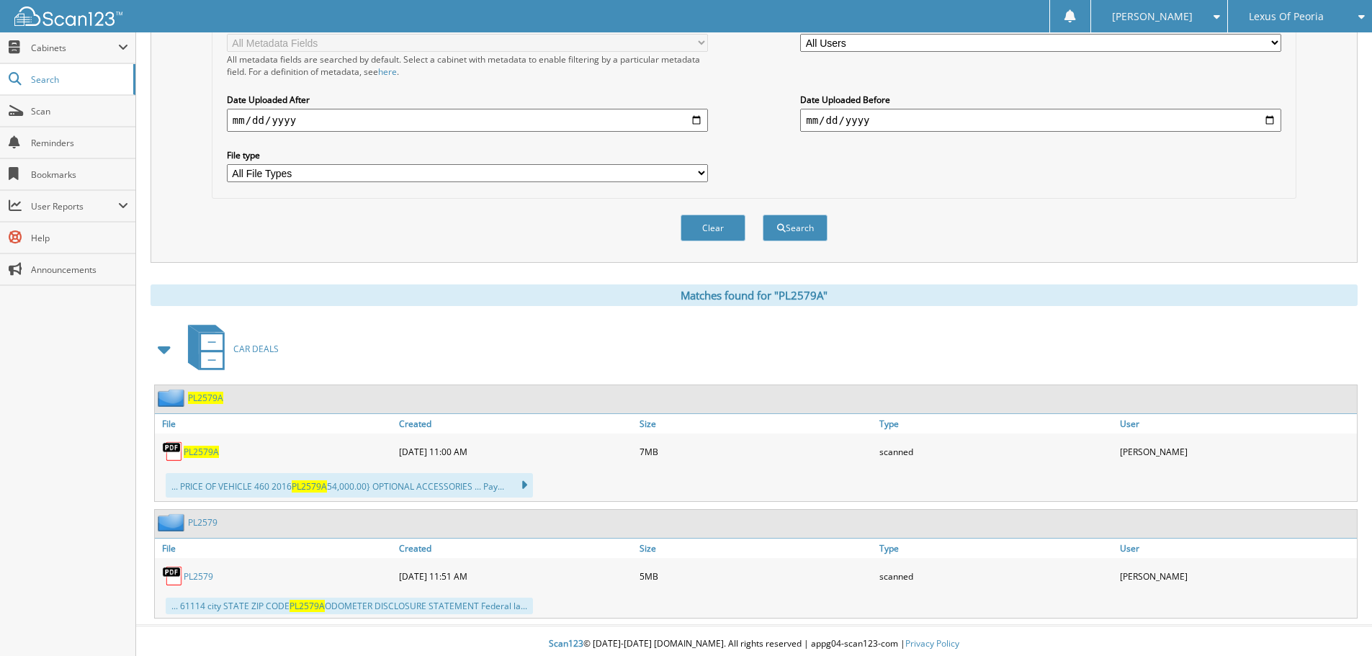
scroll to position [0, 0]
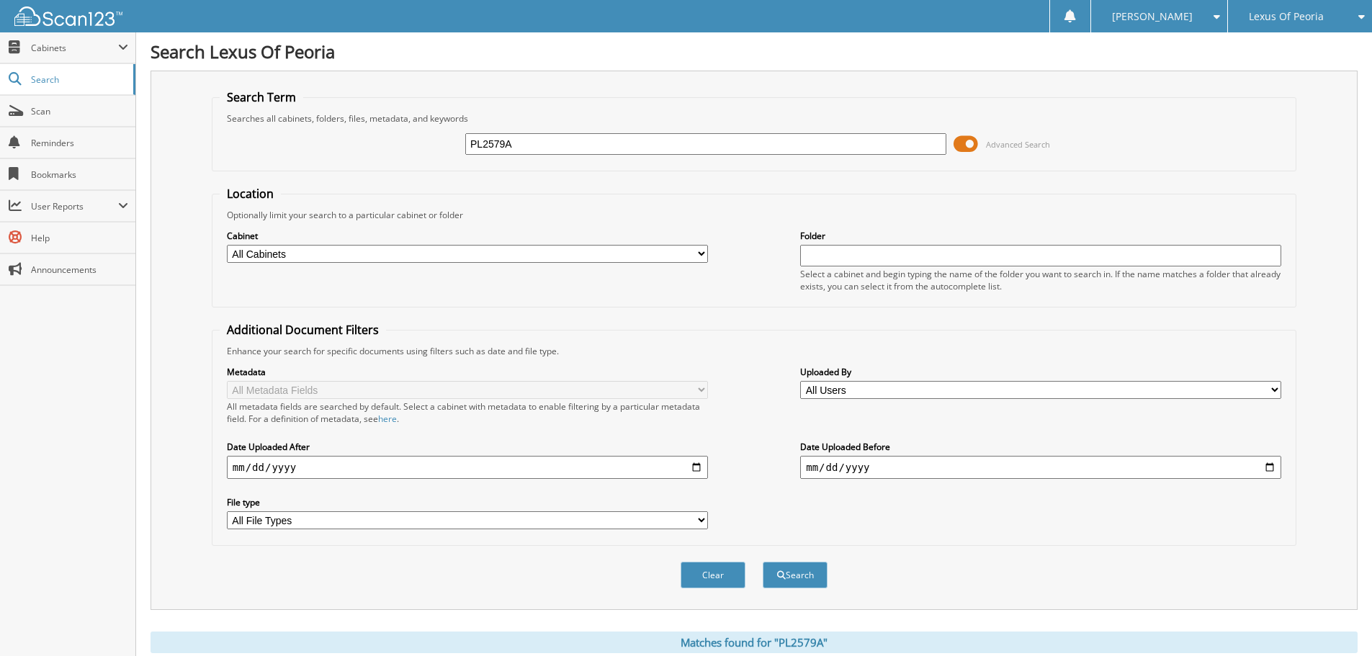
drag, startPoint x: 542, startPoint y: 147, endPoint x: 440, endPoint y: 139, distance: 102.6
click at [439, 147] on div "PL2579A Advanced Search" at bounding box center [754, 144] width 1069 height 39
type input "PL2425B"
click at [763, 562] on button "Search" at bounding box center [795, 575] width 65 height 27
drag, startPoint x: 476, startPoint y: 150, endPoint x: 445, endPoint y: 140, distance: 32.6
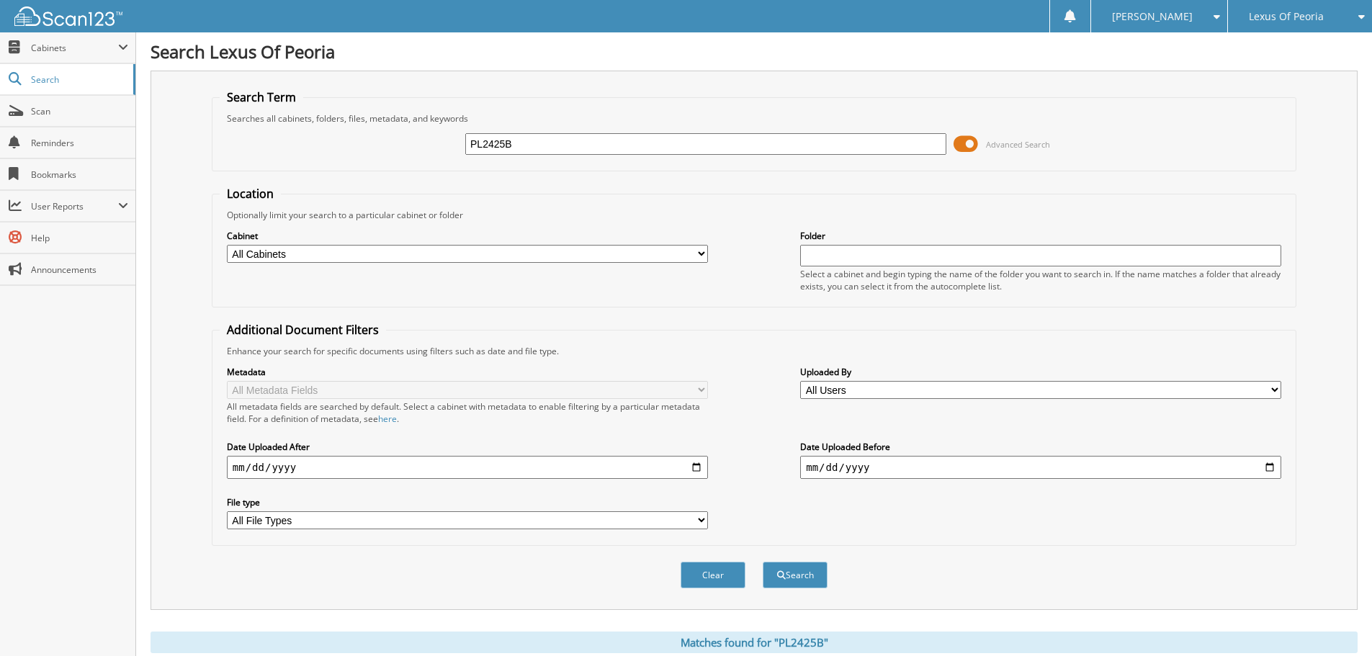
click at [445, 149] on div "PL2425B Advanced Search" at bounding box center [754, 144] width 1069 height 39
type input "RTPL2101A"
click at [763, 562] on button "Search" at bounding box center [795, 575] width 65 height 27
click at [541, 149] on input "RTPL2101A" at bounding box center [705, 144] width 481 height 22
type input "RTPL2101"
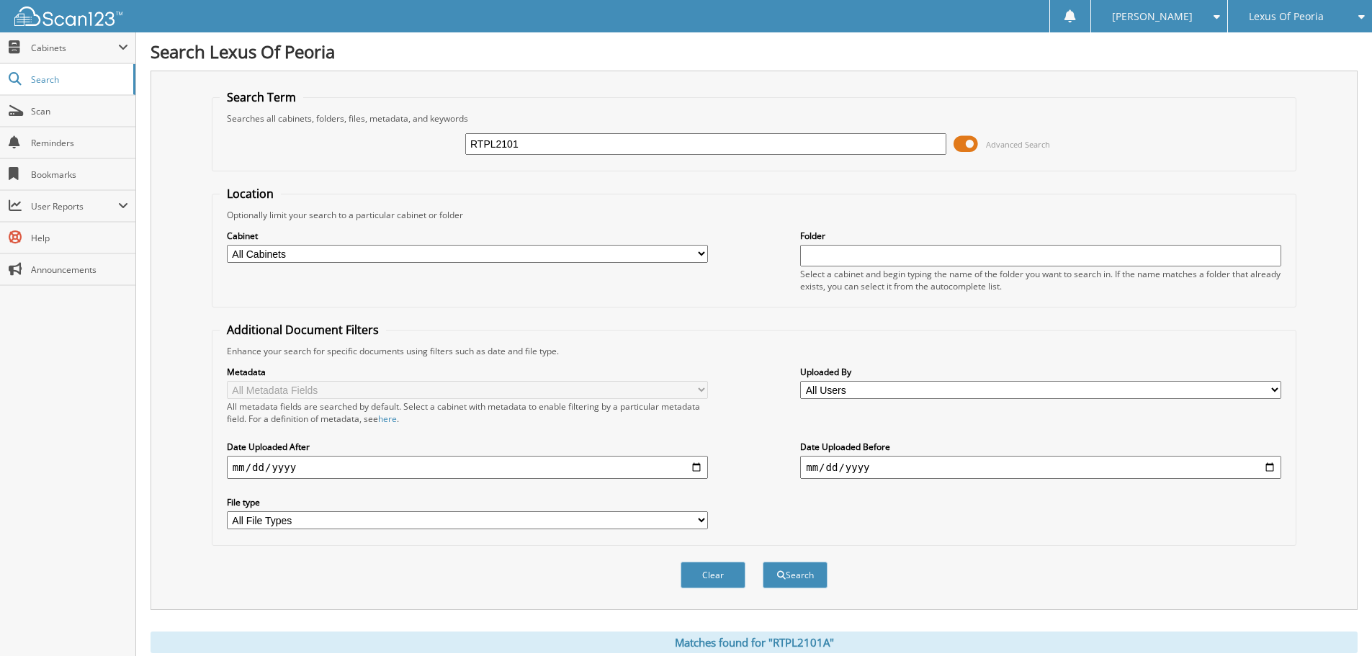
click at [763, 562] on button "Search" at bounding box center [795, 575] width 65 height 27
drag, startPoint x: 554, startPoint y: 133, endPoint x: 433, endPoint y: 130, distance: 121.0
click at [433, 131] on div "RTPL2101 Advanced Search" at bounding box center [754, 144] width 1069 height 39
type input "DPL2339A"
click at [763, 562] on button "Search" at bounding box center [795, 575] width 65 height 27
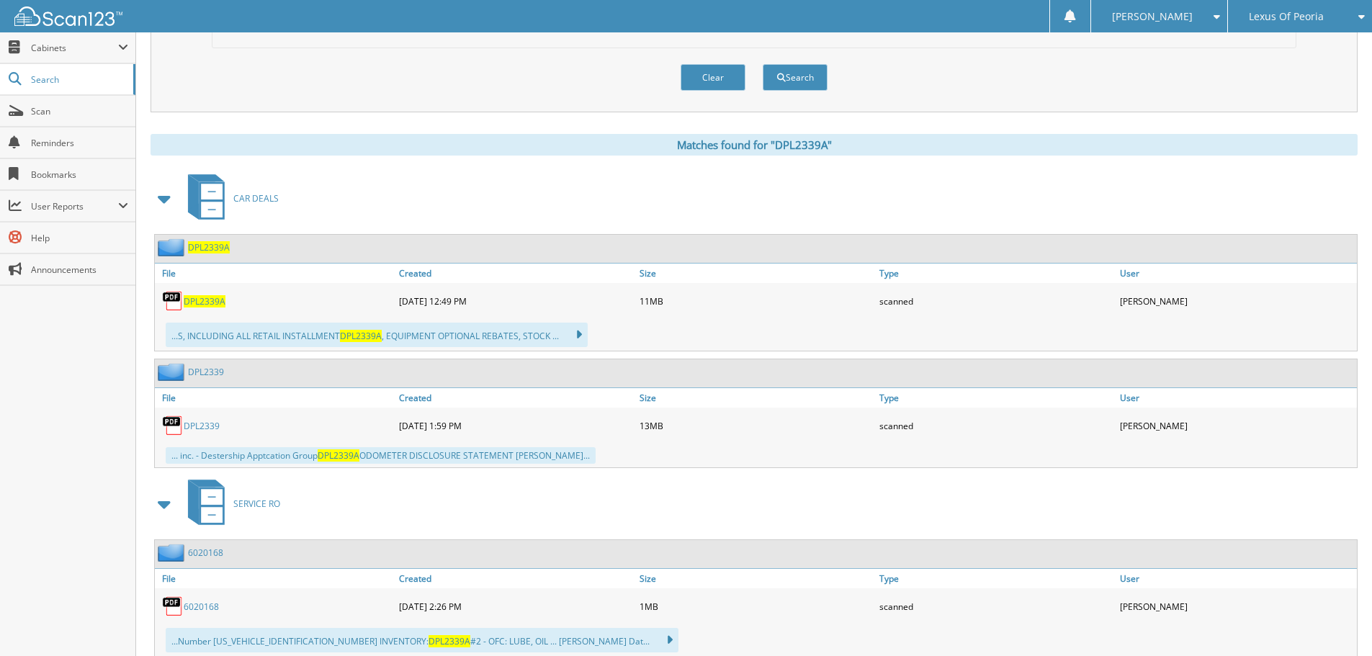
scroll to position [504, 0]
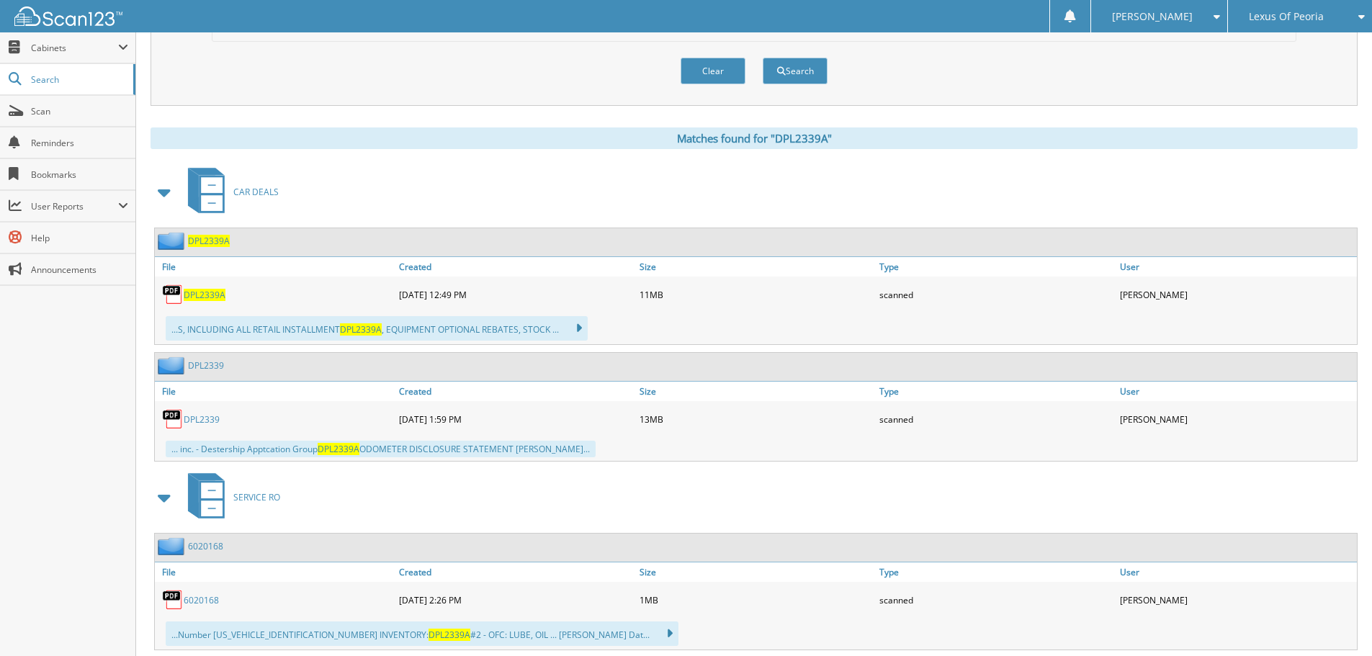
click at [193, 297] on span "DPL2339A" at bounding box center [205, 295] width 42 height 12
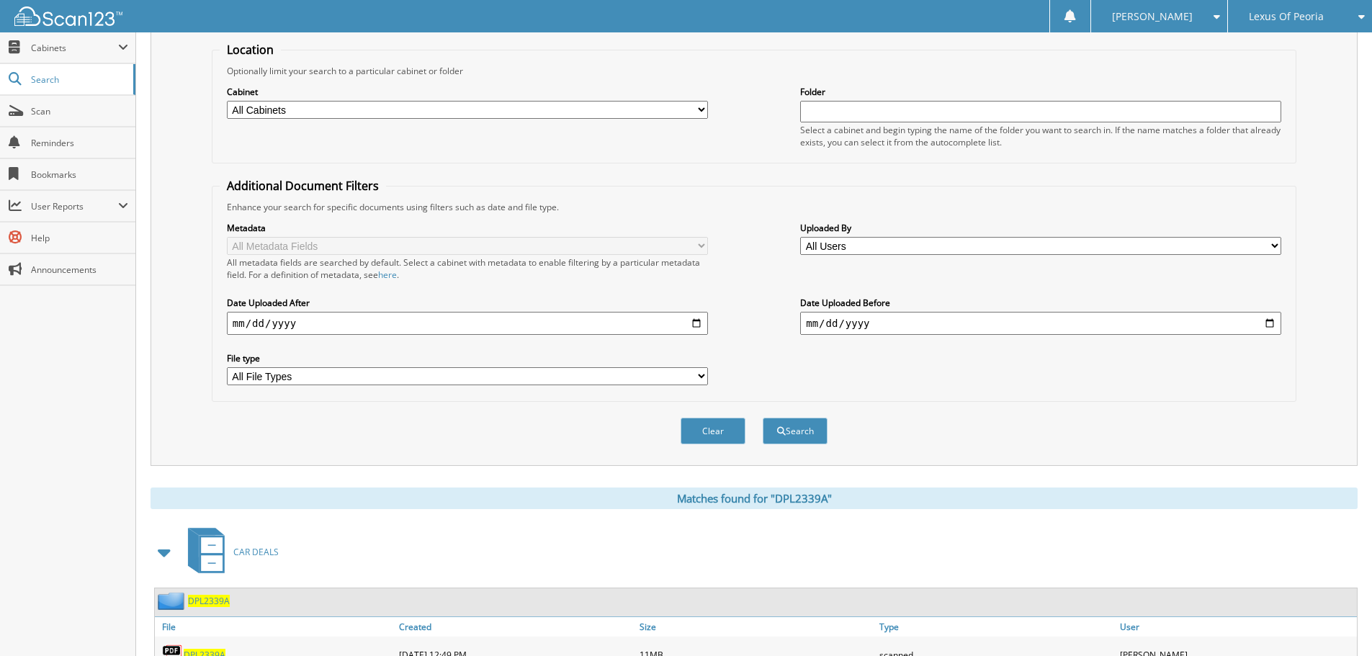
scroll to position [0, 0]
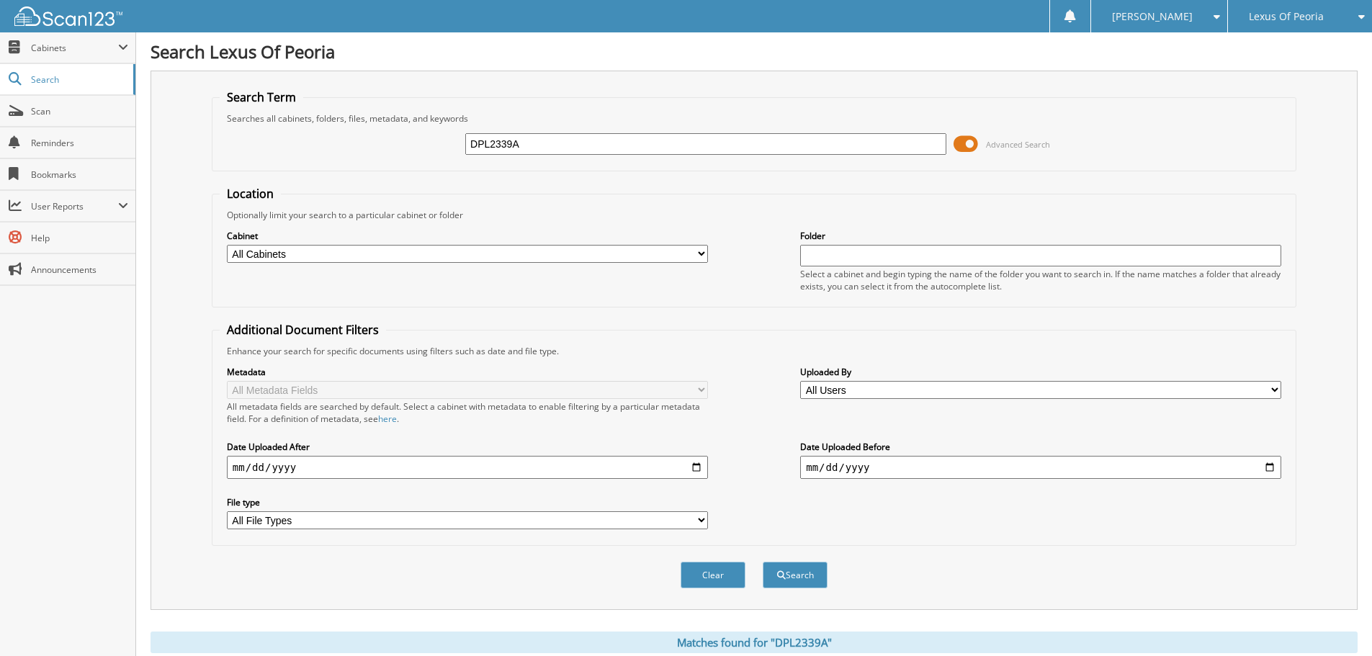
drag, startPoint x: 537, startPoint y: 144, endPoint x: 423, endPoint y: 145, distance: 114.5
click at [423, 145] on div "DPL2339A Advanced Search" at bounding box center [754, 144] width 1069 height 39
type input "PL2594"
click at [763, 562] on button "Search" at bounding box center [795, 575] width 65 height 27
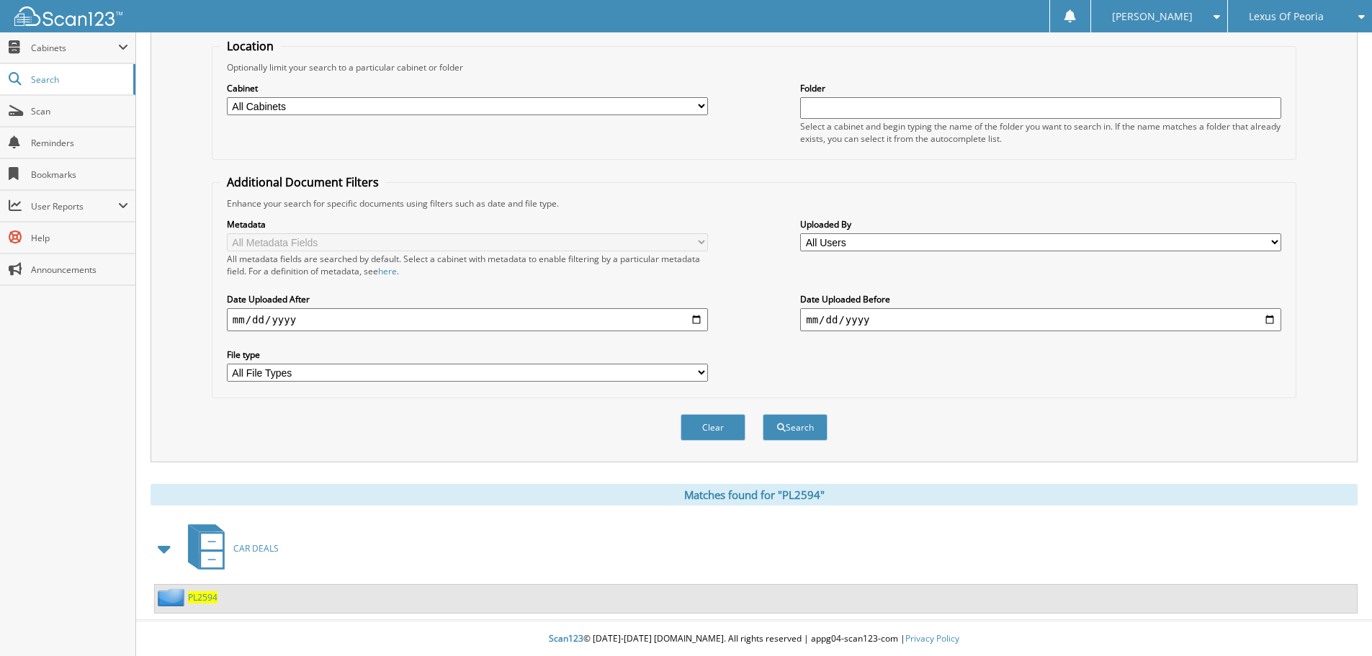
scroll to position [149, 0]
click at [202, 596] on span "PL2594" at bounding box center [203, 596] width 30 height 12
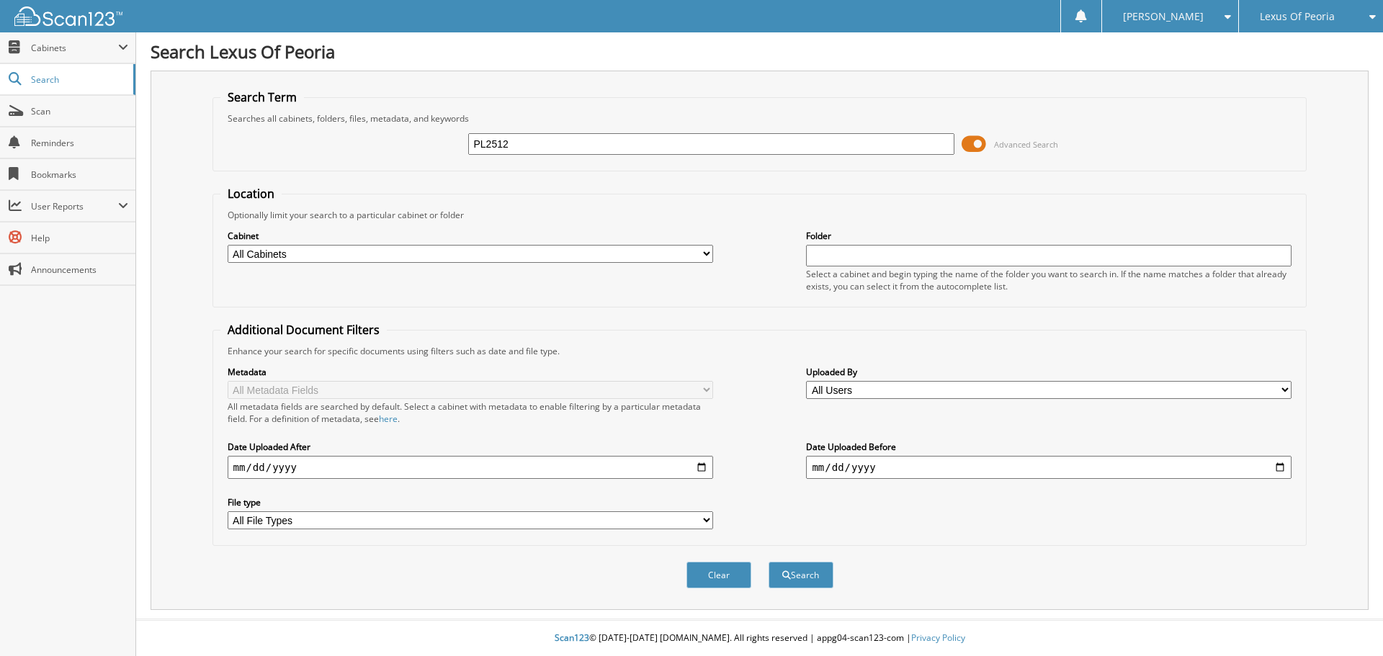
type input "PL2512"
click at [768, 562] on button "Search" at bounding box center [800, 575] width 65 height 27
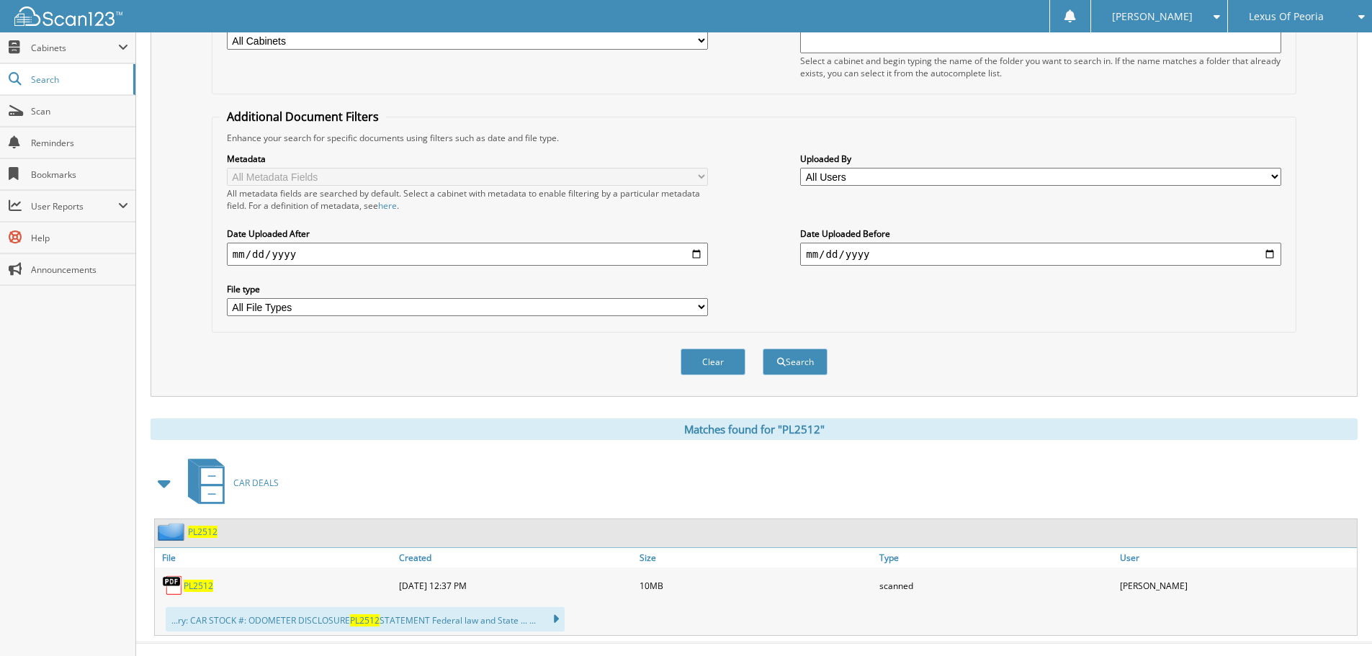
scroll to position [237, 0]
